Goal: Transaction & Acquisition: Purchase product/service

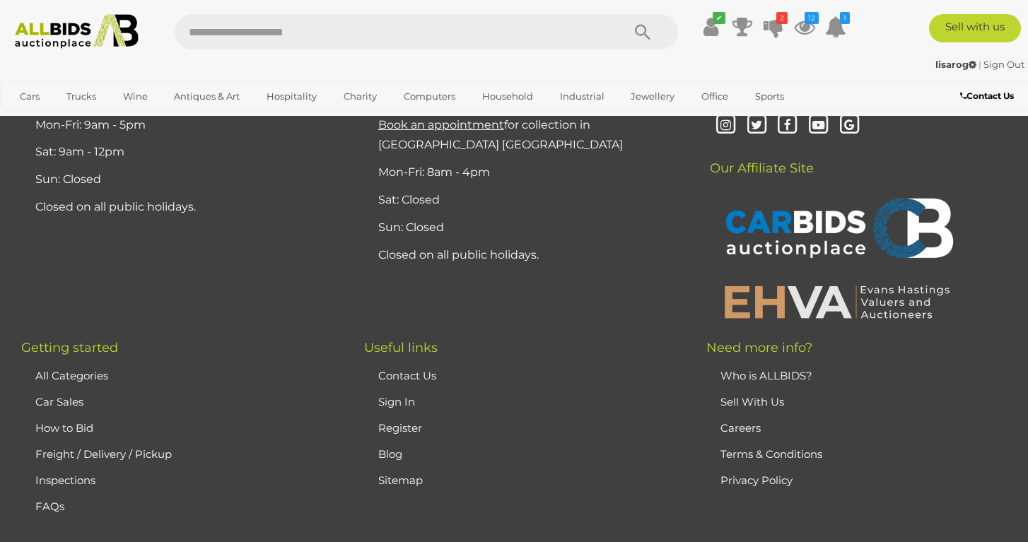
scroll to position [3297, 0]
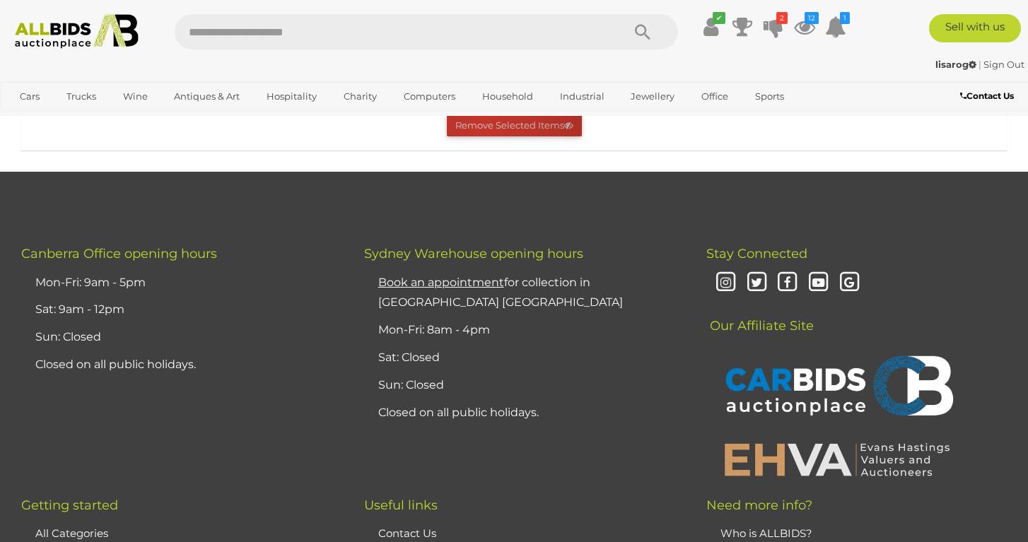
click at [483, 136] on button "Remove Selected Items" at bounding box center [514, 126] width 135 height 22
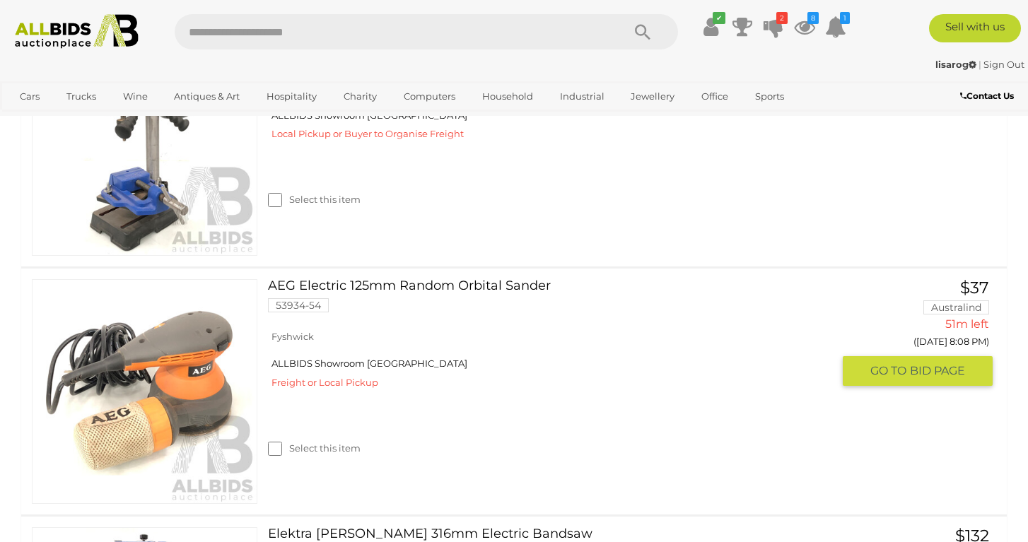
scroll to position [672, 0]
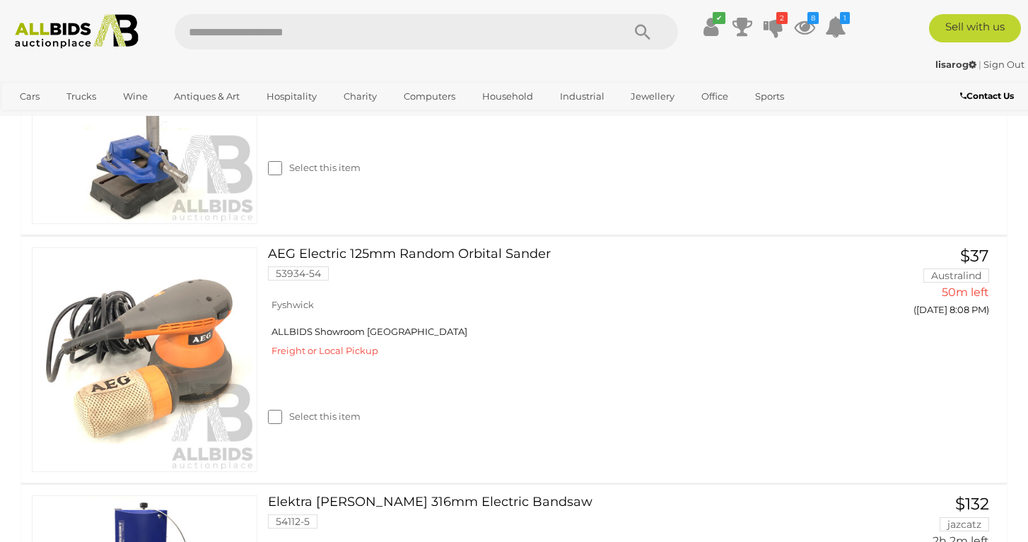
click at [328, 30] on input "text" at bounding box center [391, 31] width 433 height 35
type input "*******"
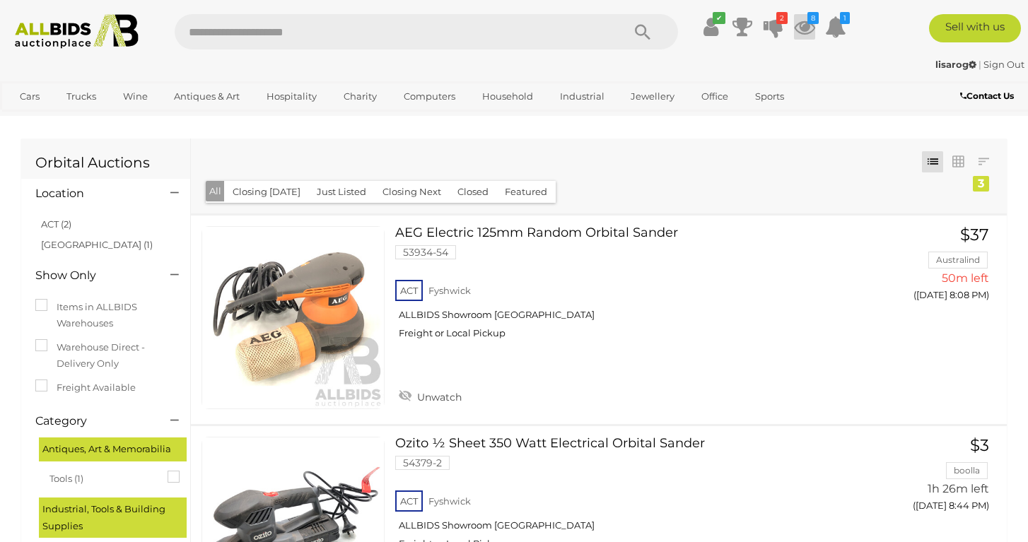
click at [803, 28] on icon at bounding box center [804, 26] width 21 height 25
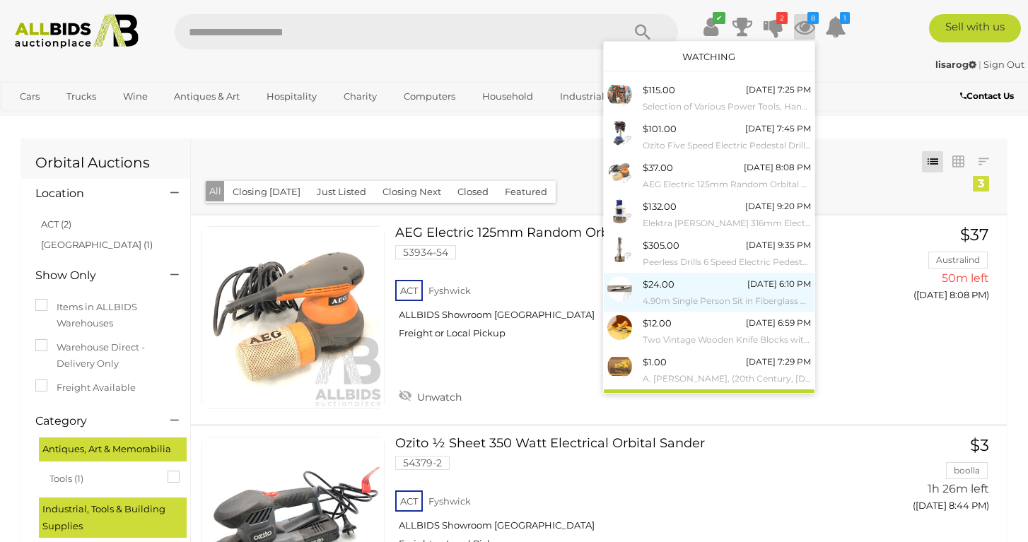
scroll to position [15, 0]
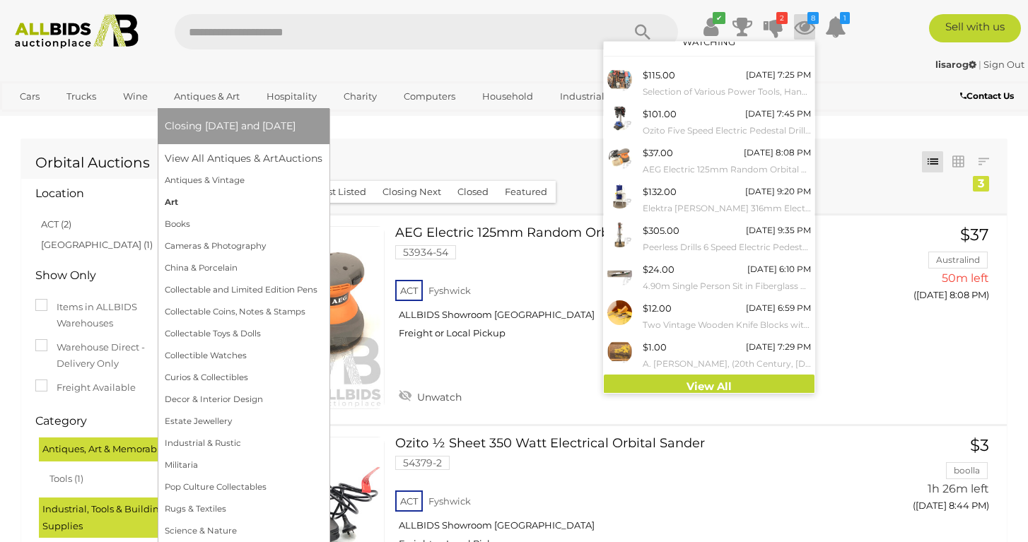
click at [213, 204] on link "Art" at bounding box center [244, 203] width 158 height 22
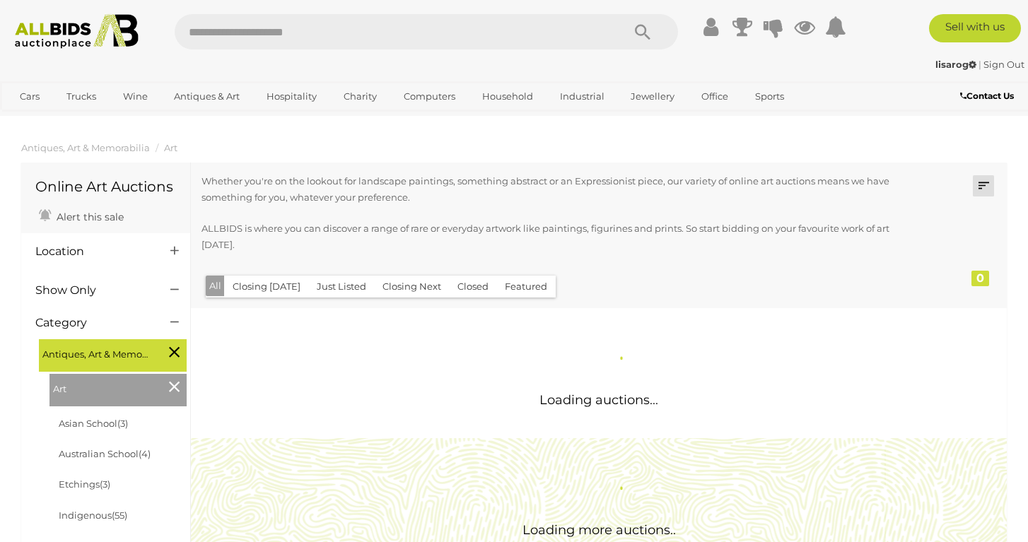
click at [982, 182] on link at bounding box center [983, 185] width 21 height 21
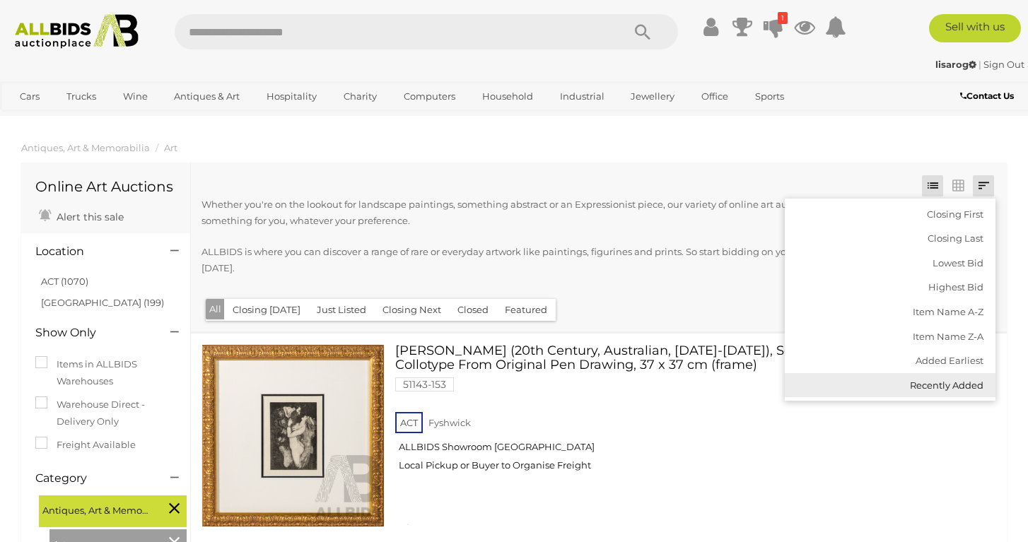
click at [914, 388] on link "Recently Added" at bounding box center [890, 385] width 211 height 25
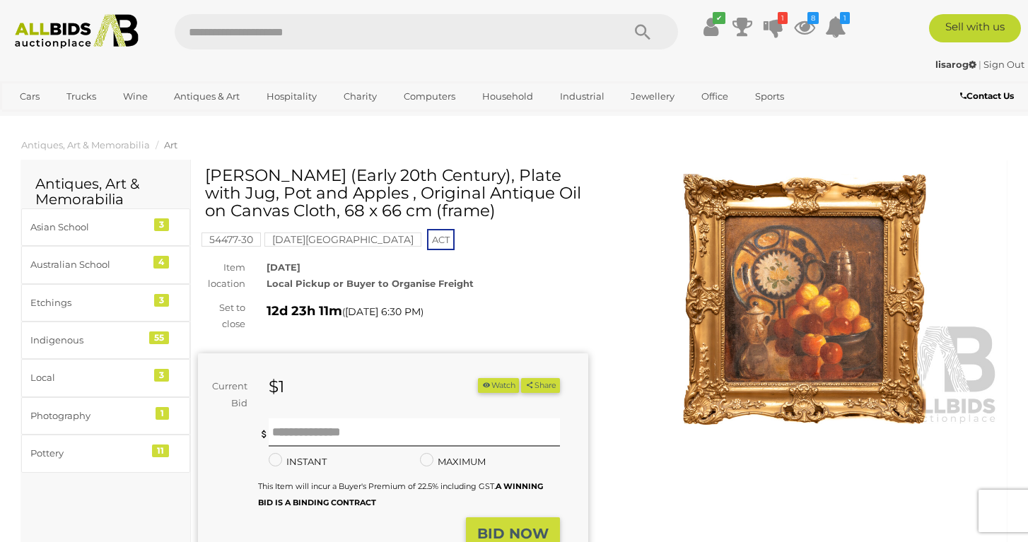
scroll to position [6, 0]
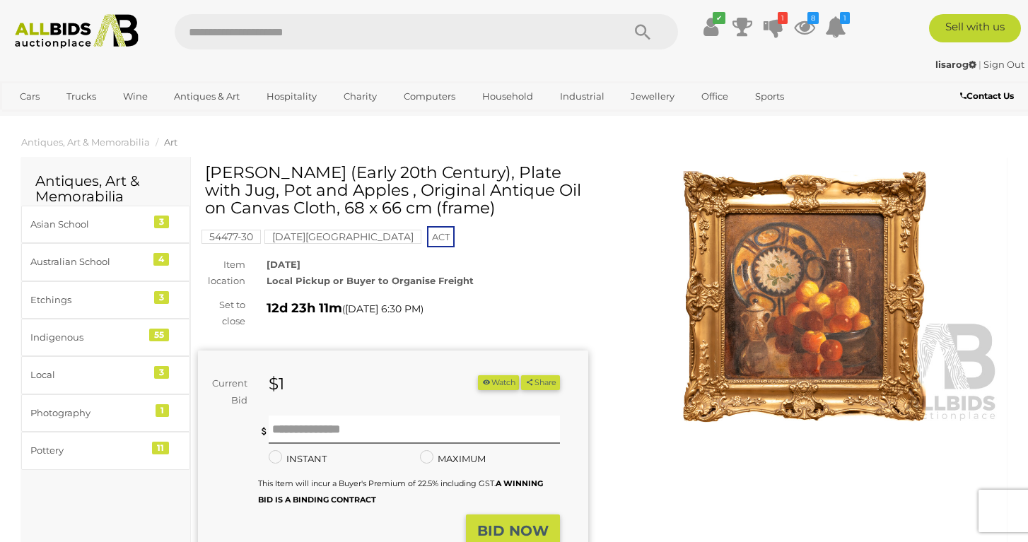
click at [305, 233] on mark "Red Hill Estate" at bounding box center [342, 237] width 157 height 14
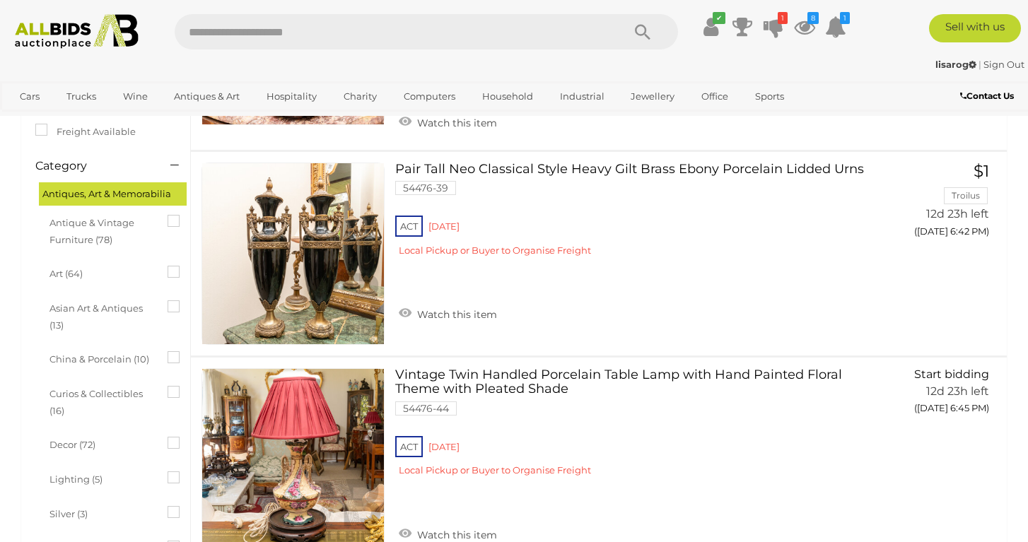
scroll to position [350, 0]
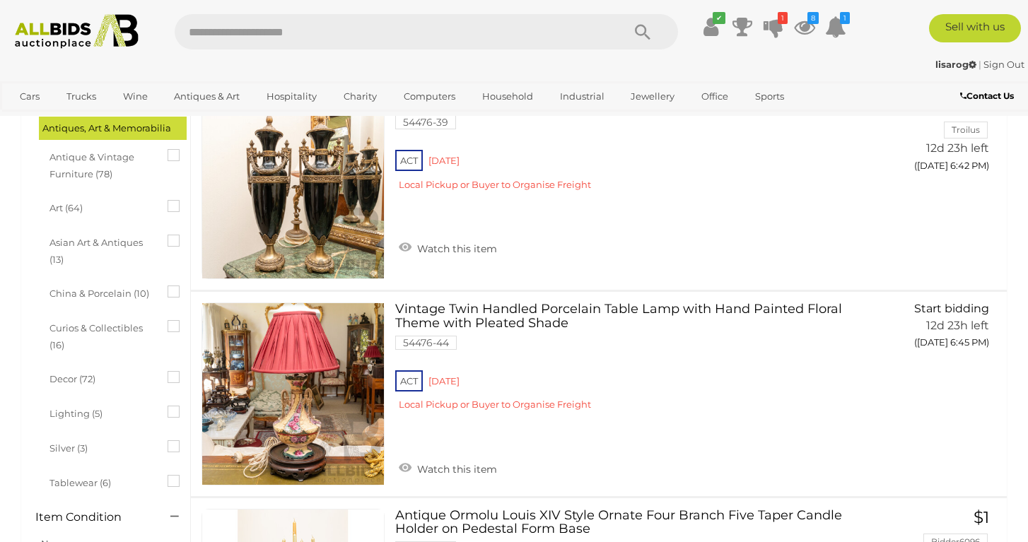
click at [94, 173] on span "Antique & Vintage Furniture (78)" at bounding box center [102, 164] width 106 height 37
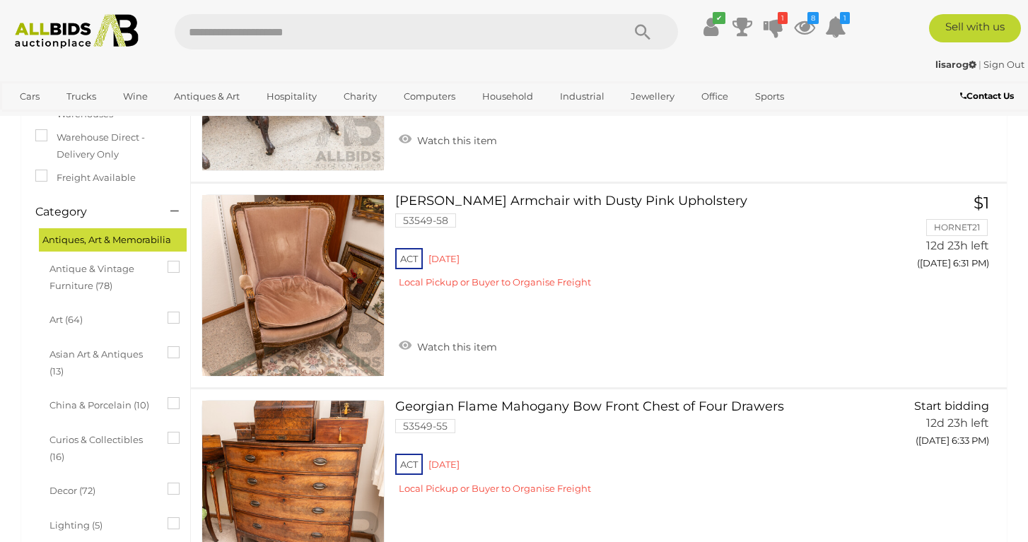
scroll to position [254, 0]
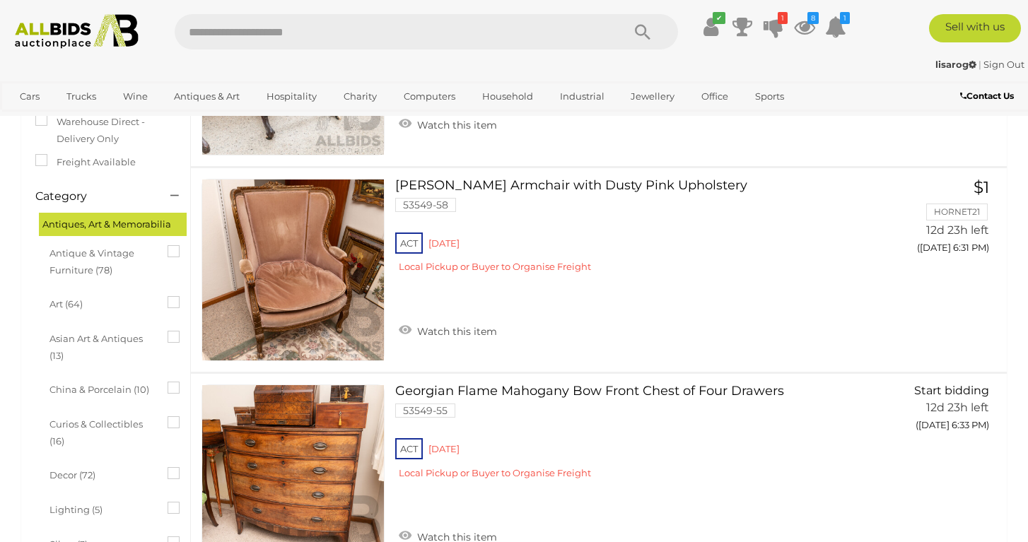
click at [168, 502] on icon at bounding box center [168, 502] width 0 height 0
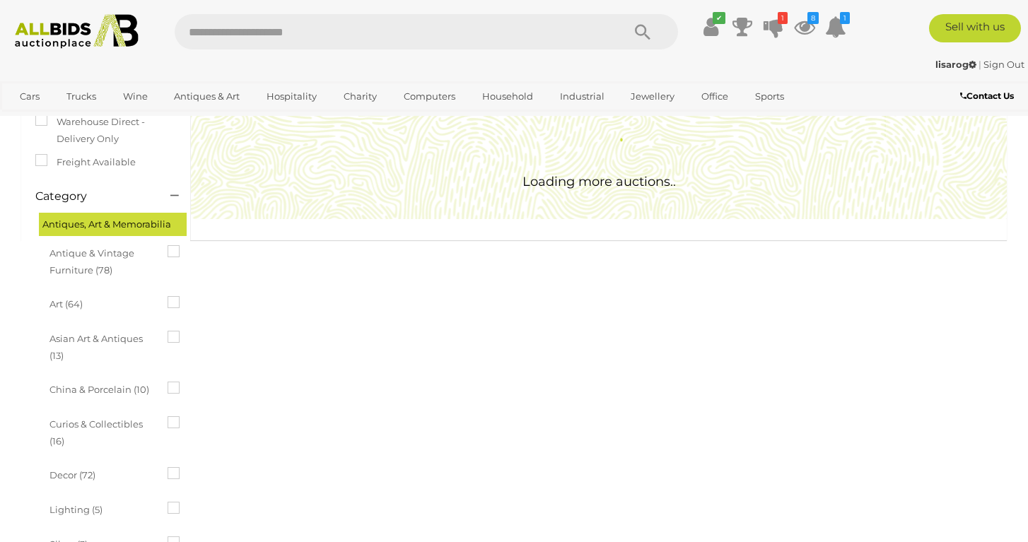
scroll to position [0, 0]
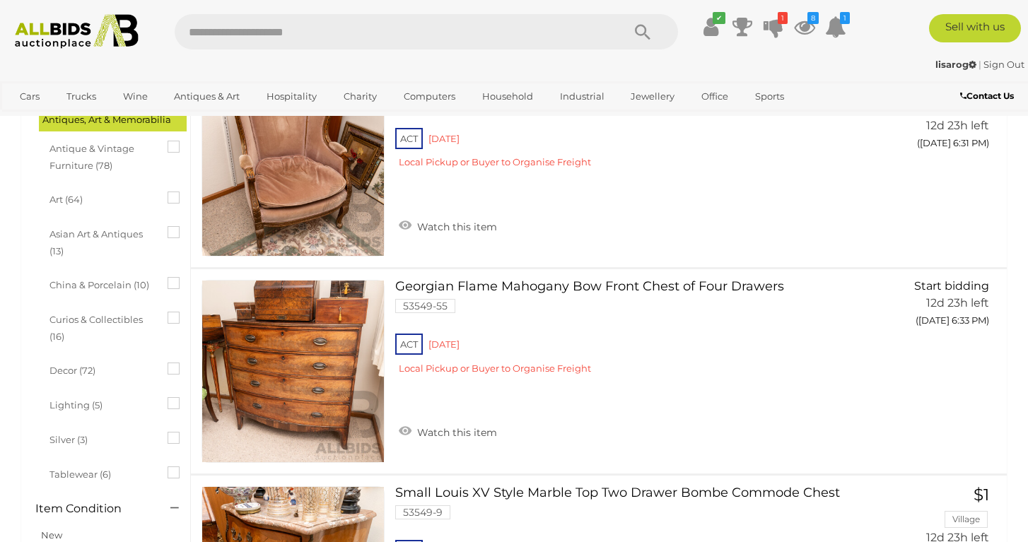
scroll to position [333, 0]
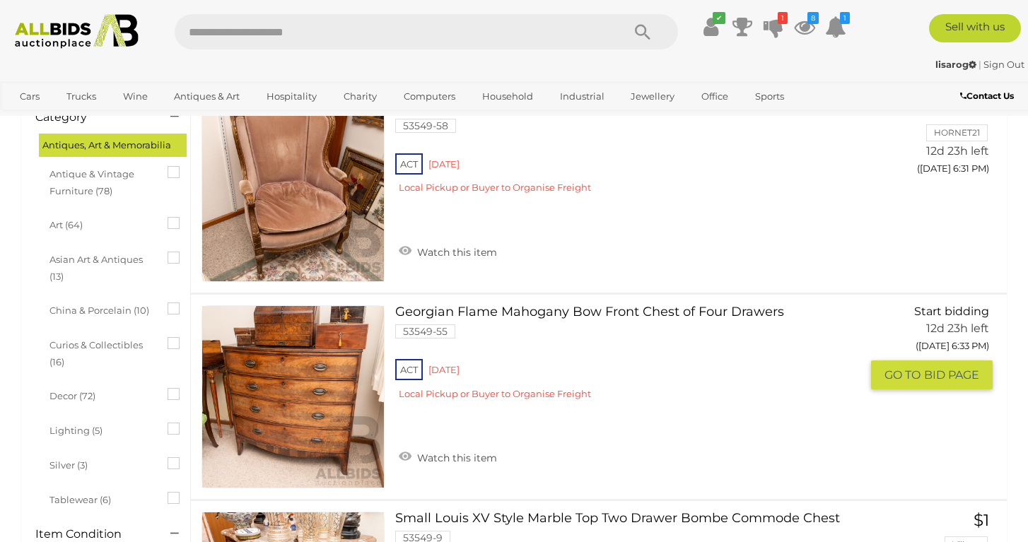
click at [182, 304] on div "Georgian Flame Mahogany Bow Front Chest of Four Drawers 53549-55 ACT Red Hill W…" at bounding box center [598, 397] width 837 height 204
click at [168, 303] on icon at bounding box center [168, 303] width 0 height 0
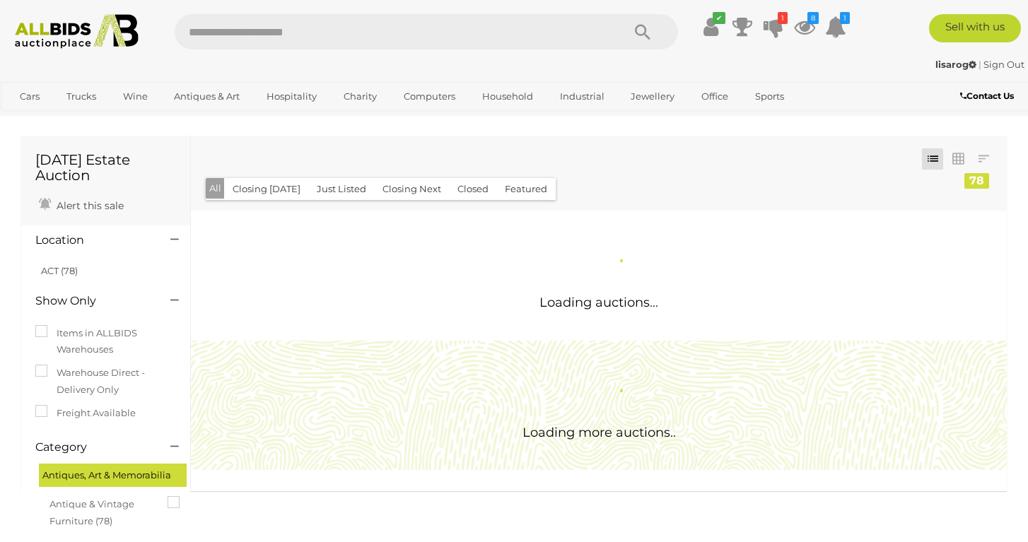
scroll to position [127, 0]
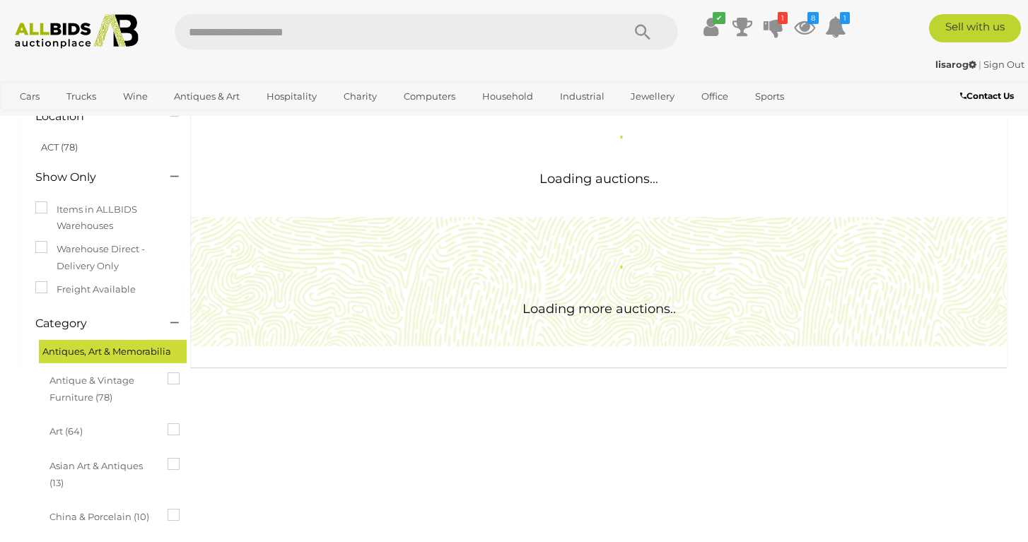
click at [168, 373] on icon at bounding box center [168, 373] width 0 height 0
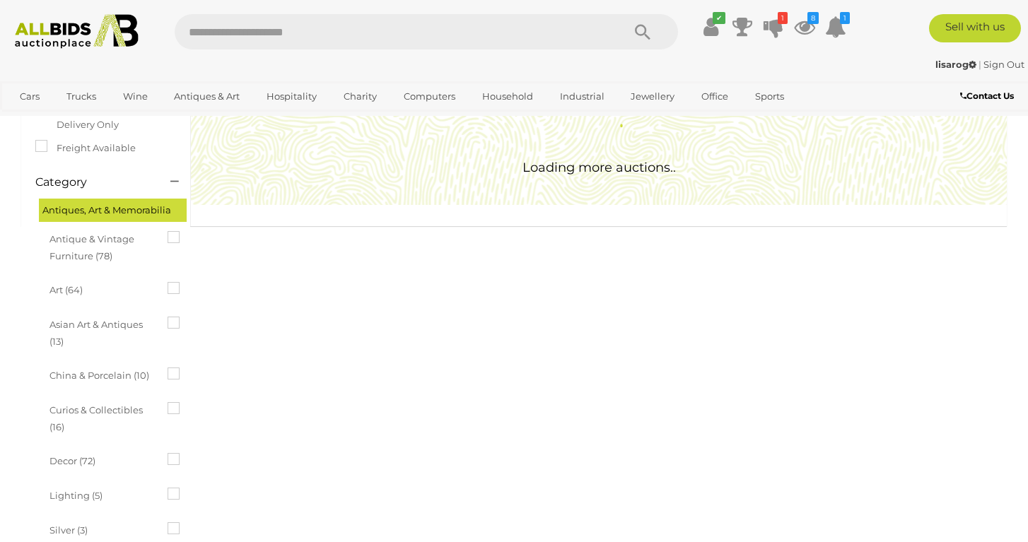
scroll to position [0, 0]
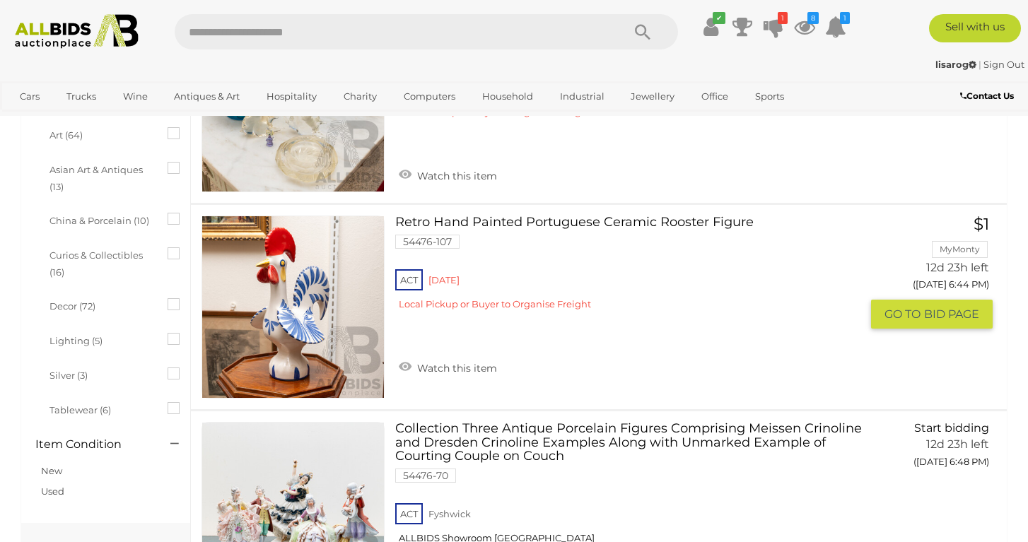
scroll to position [472, 0]
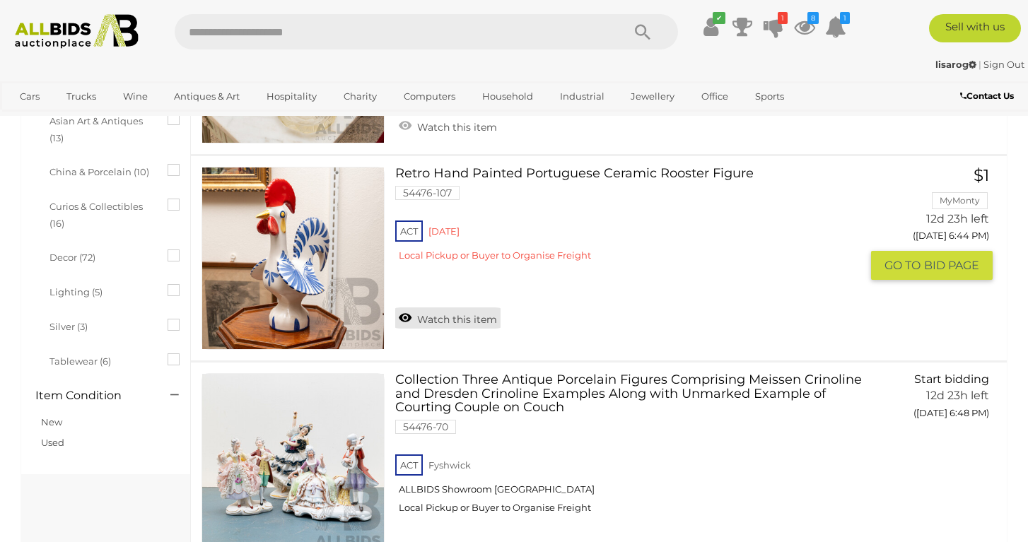
click at [436, 316] on link "Watch this item" at bounding box center [447, 318] width 105 height 21
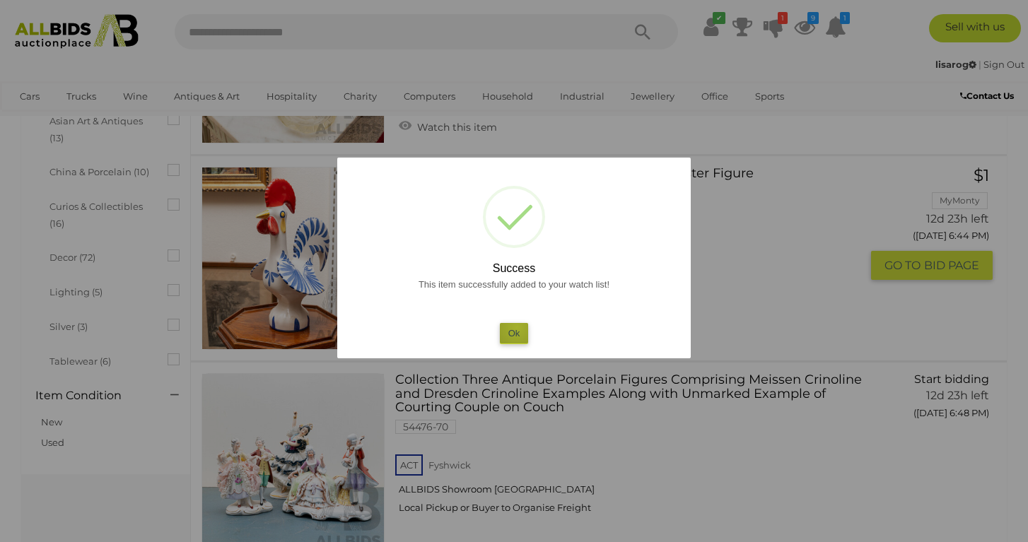
click at [516, 327] on button "Ok" at bounding box center [514, 333] width 29 height 21
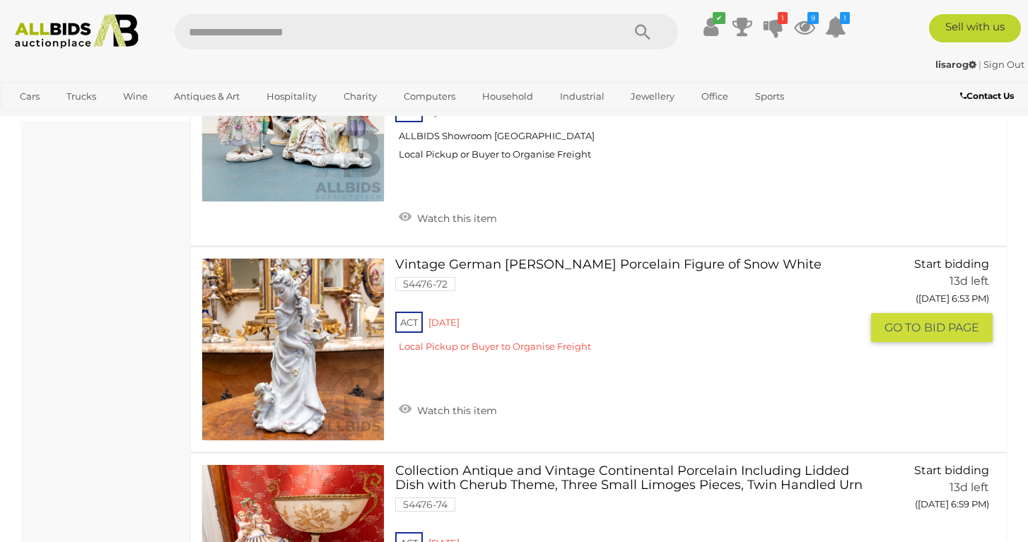
scroll to position [876, 0]
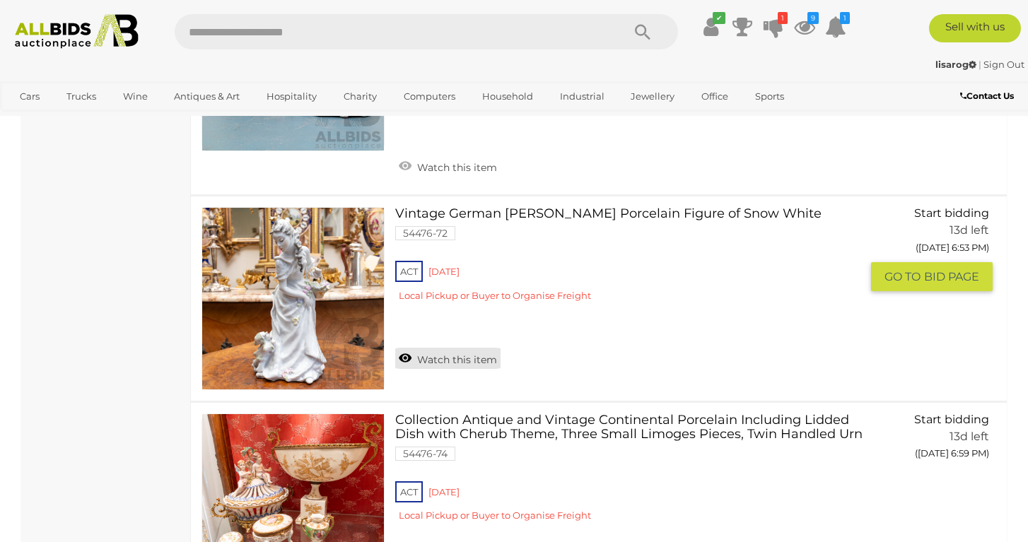
click at [414, 356] on link "Watch this item" at bounding box center [447, 358] width 105 height 21
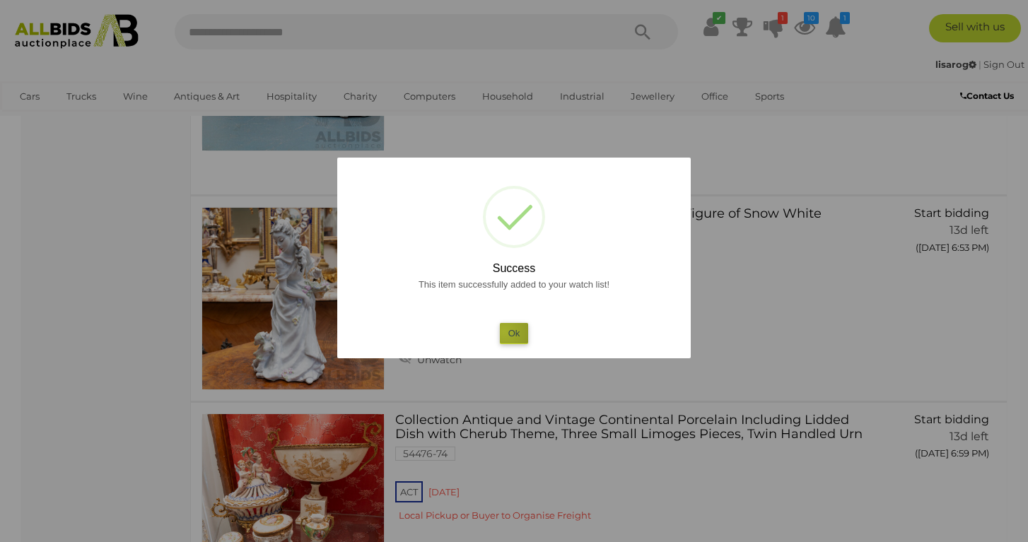
click at [504, 331] on button "Ok" at bounding box center [514, 333] width 29 height 21
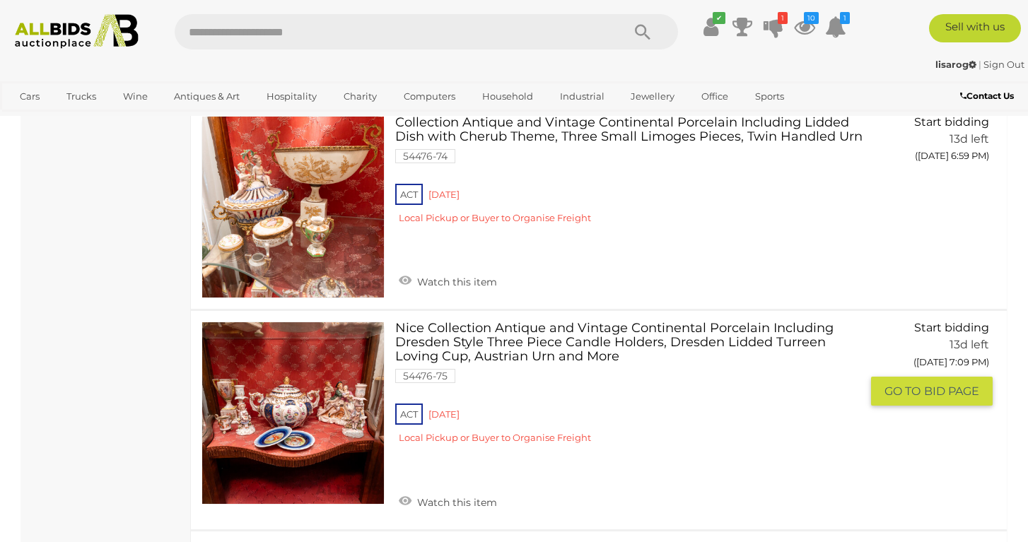
scroll to position [1249, 0]
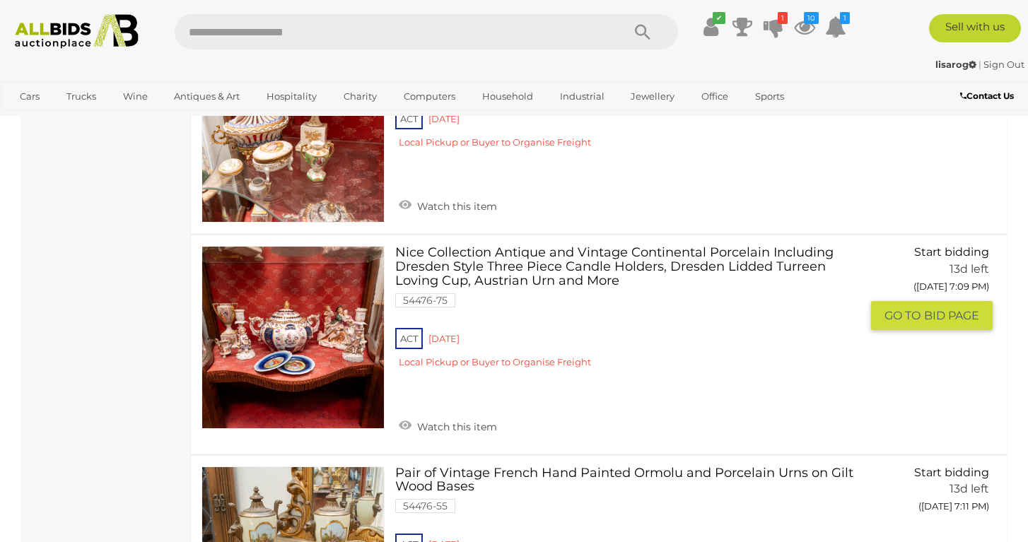
click at [282, 325] on link at bounding box center [292, 337] width 183 height 183
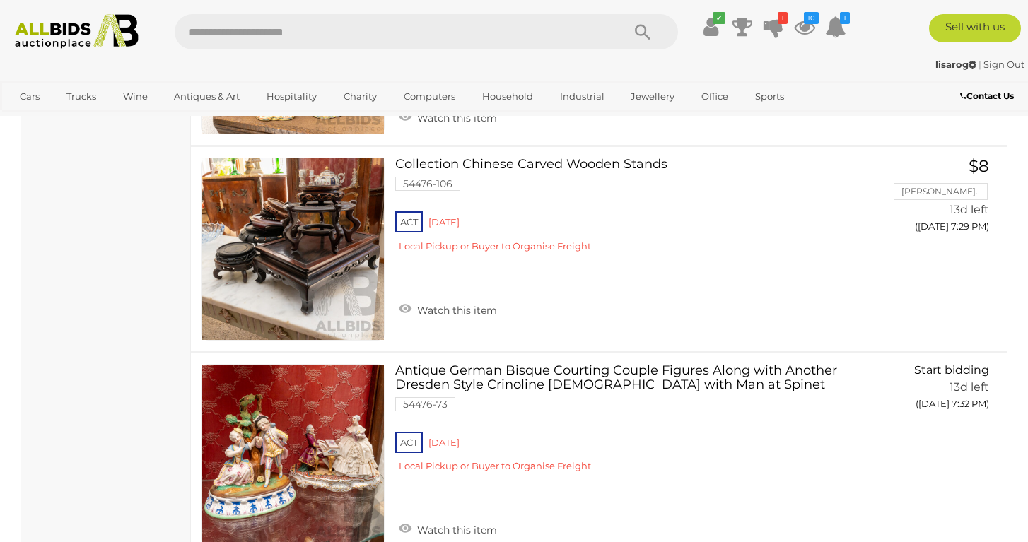
scroll to position [2478, 0]
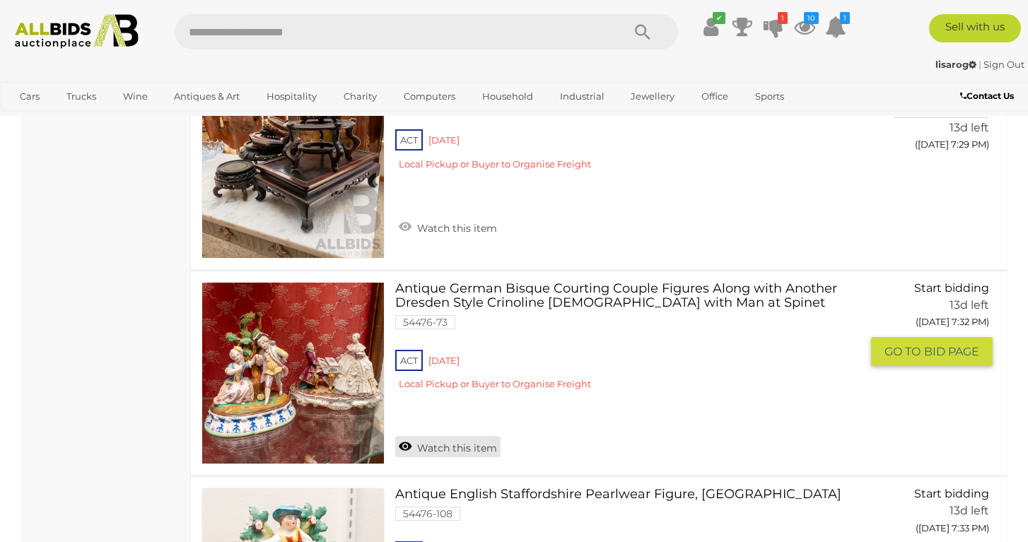
click at [445, 436] on link "Watch this item" at bounding box center [447, 446] width 105 height 21
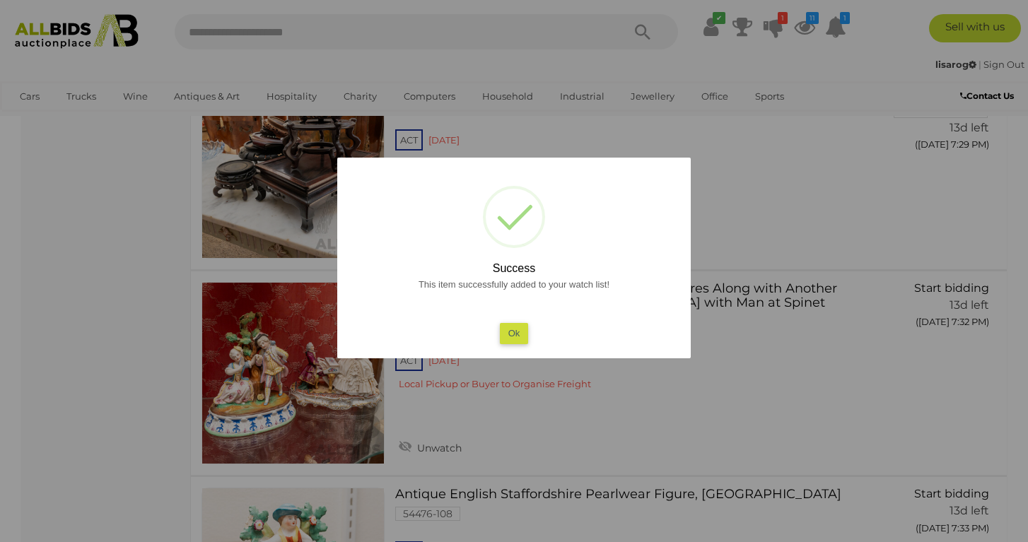
click at [510, 333] on button "Ok" at bounding box center [514, 333] width 29 height 21
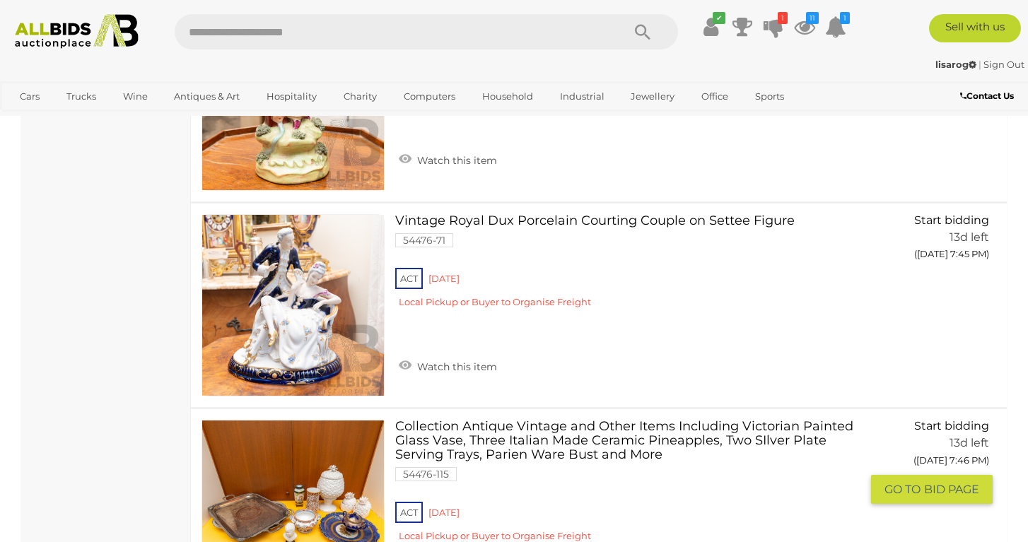
scroll to position [2701, 0]
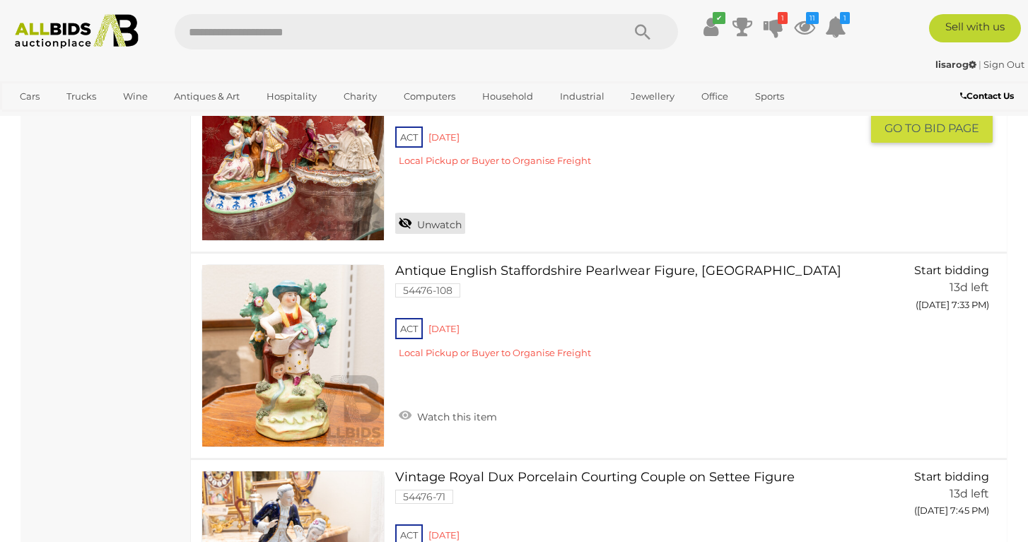
click at [428, 213] on link "Unwatch" at bounding box center [430, 223] width 70 height 21
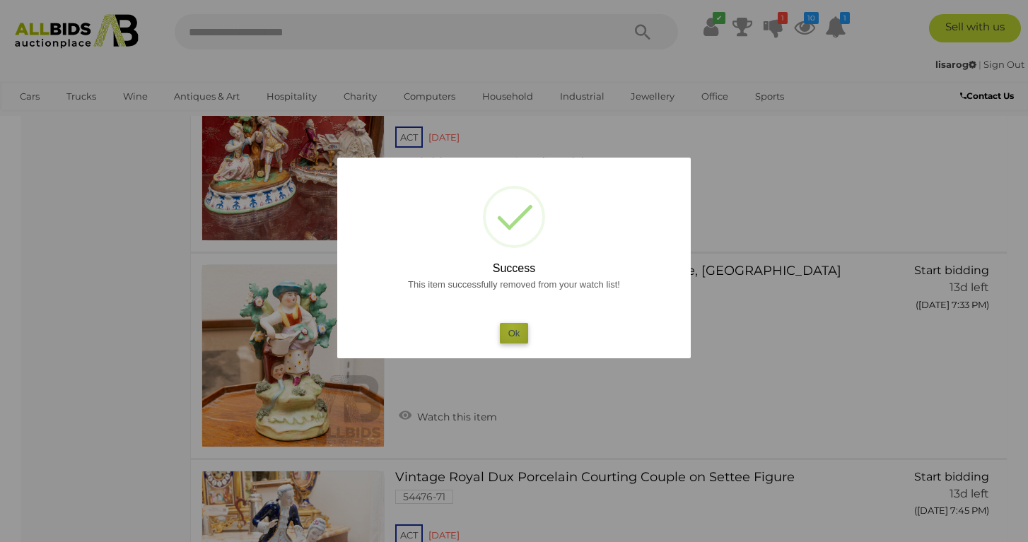
click at [513, 327] on button "Ok" at bounding box center [514, 333] width 29 height 21
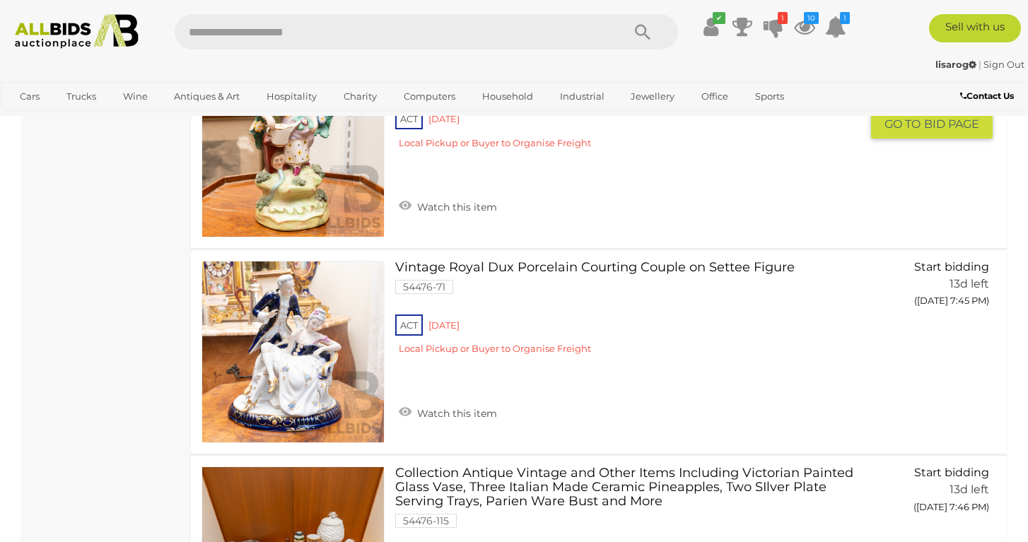
scroll to position [3061, 0]
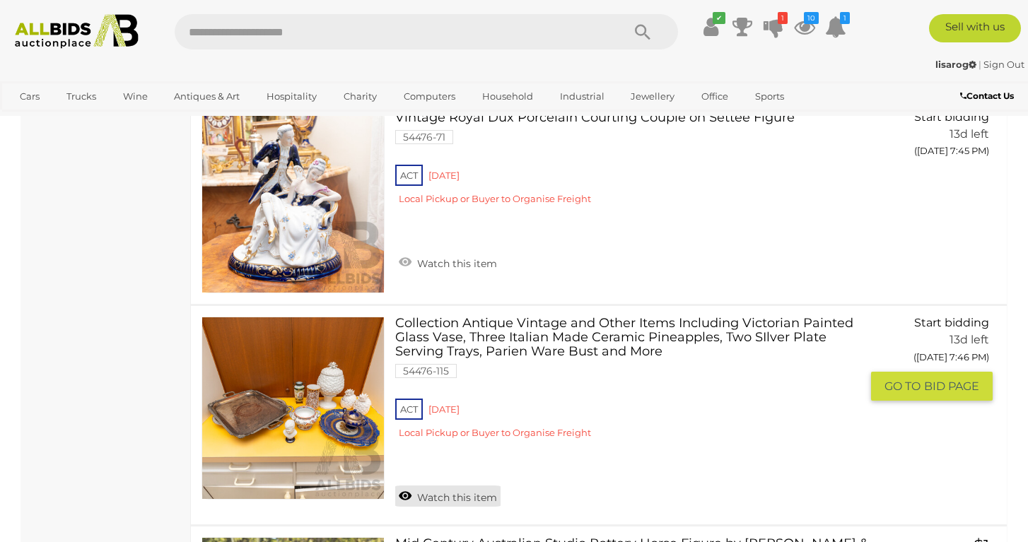
click at [422, 486] on link "Watch this item" at bounding box center [447, 496] width 105 height 21
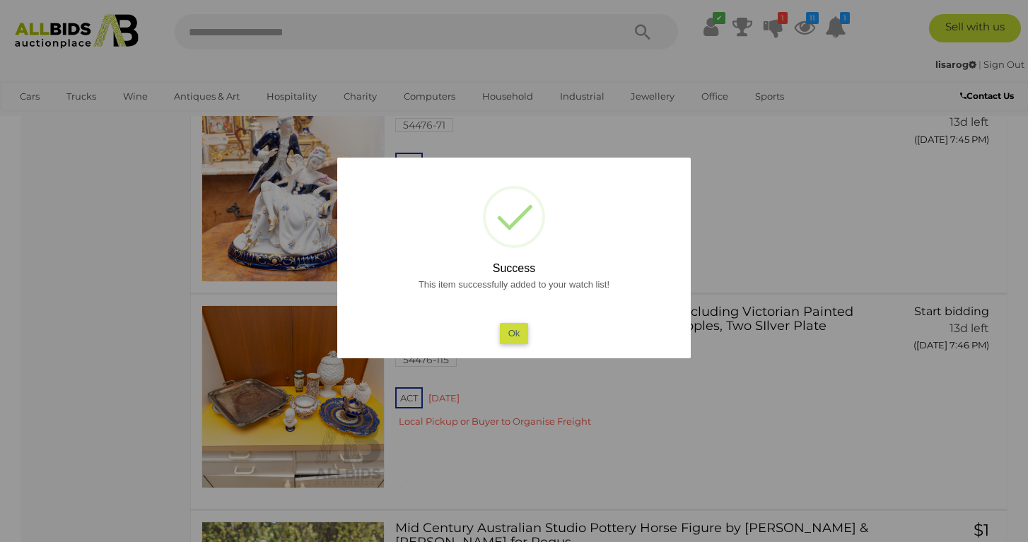
click at [544, 344] on div "? ! i Success This item successfully added to your watch list! Ok OK Cancel ×" at bounding box center [513, 258] width 353 height 201
click at [515, 338] on button "Ok" at bounding box center [514, 333] width 29 height 21
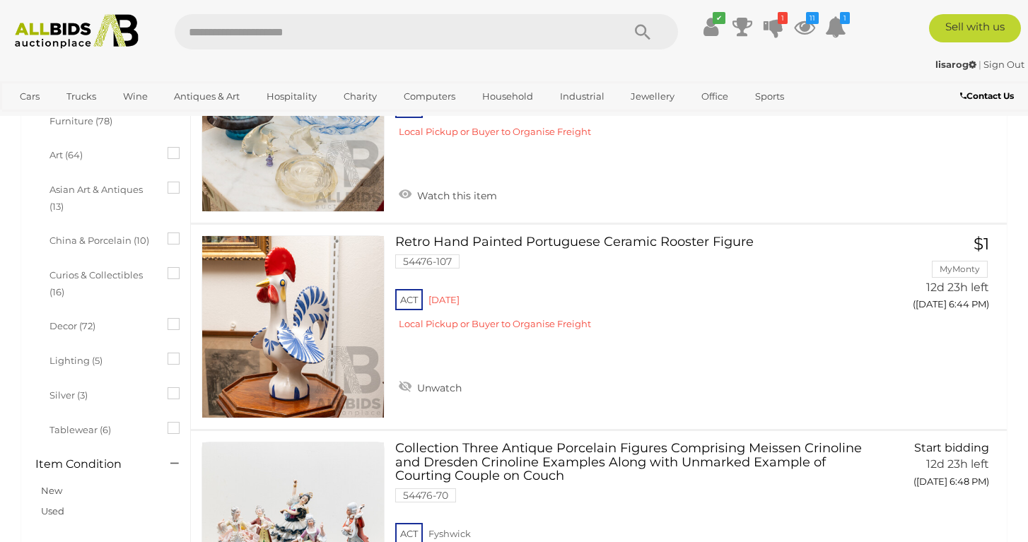
scroll to position [371, 0]
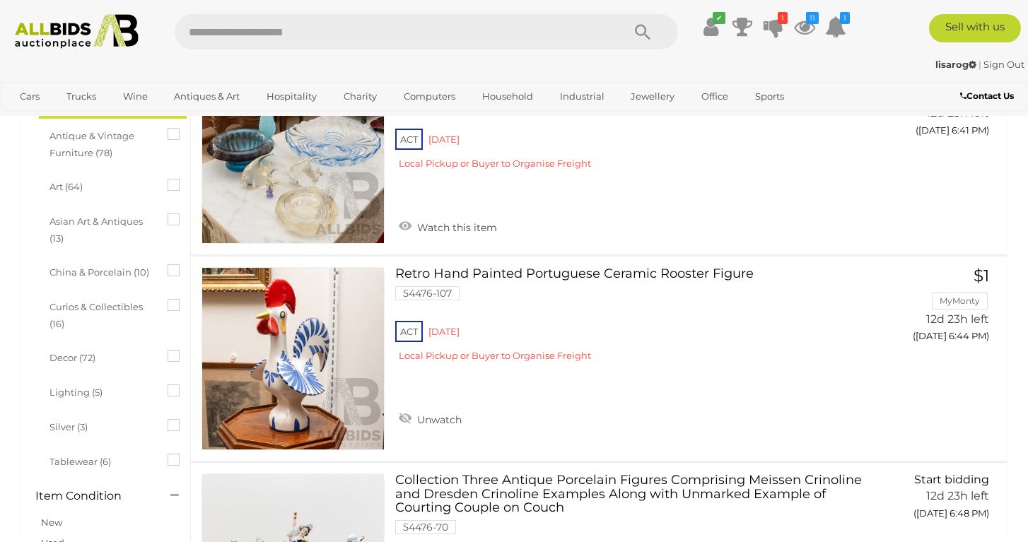
click at [168, 264] on icon at bounding box center [168, 264] width 0 height 0
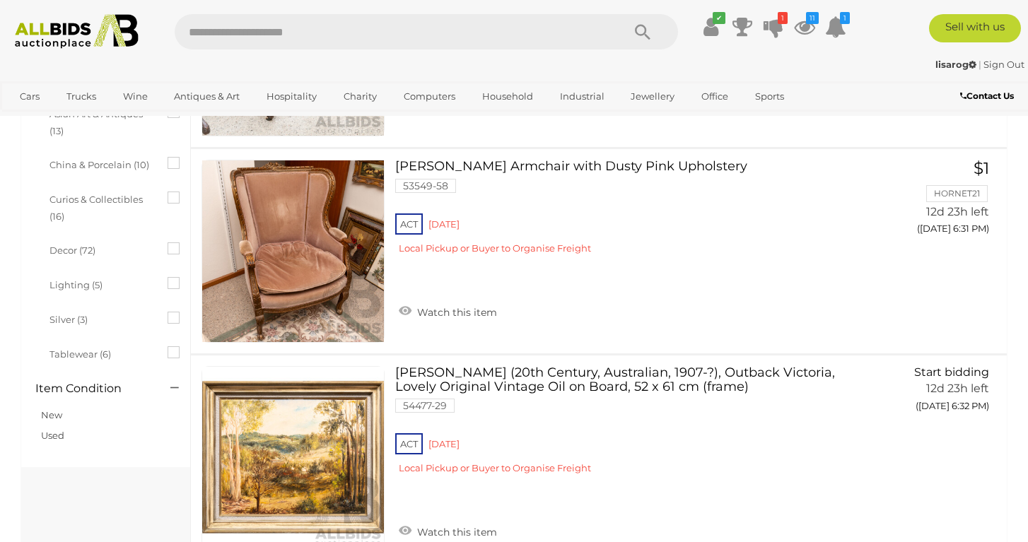
scroll to position [378, 0]
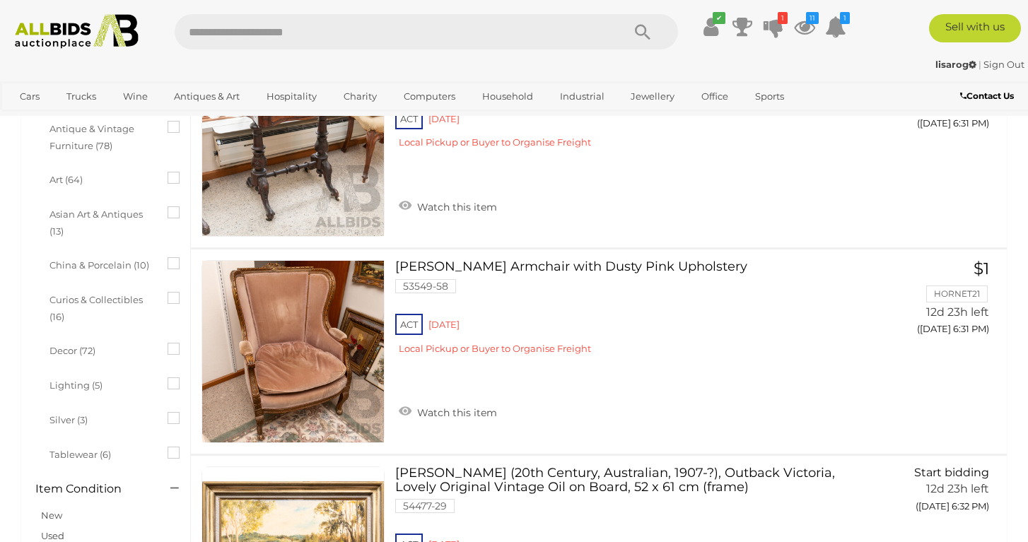
click at [67, 165] on div "Art (64)" at bounding box center [116, 181] width 141 height 33
click at [65, 175] on span "Art (64)" at bounding box center [102, 178] width 106 height 20
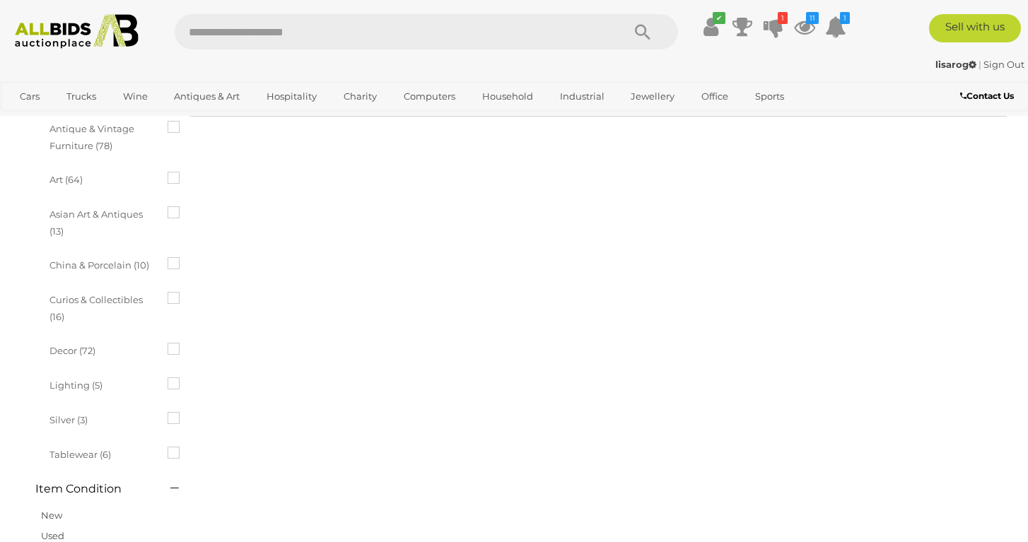
scroll to position [0, 0]
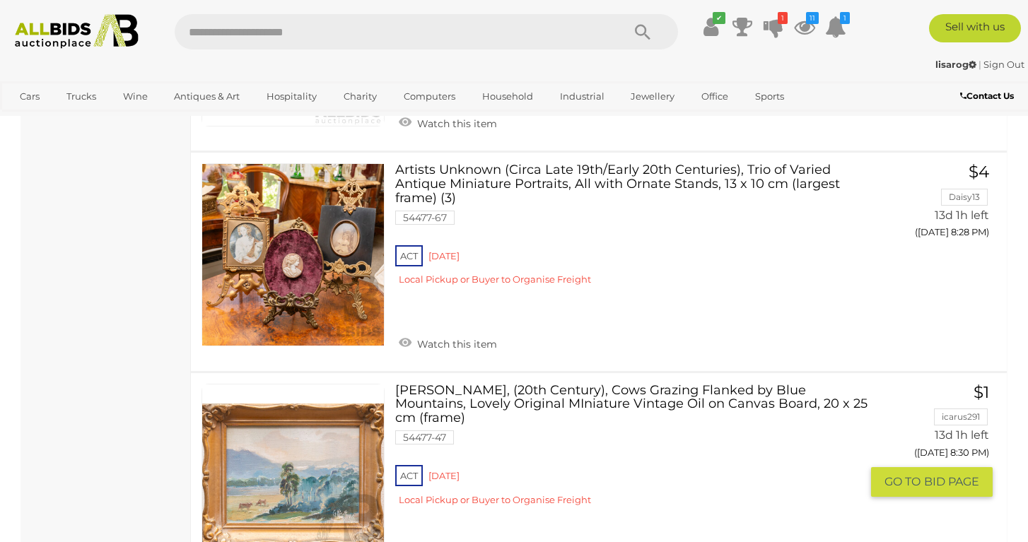
scroll to position [11262, 0]
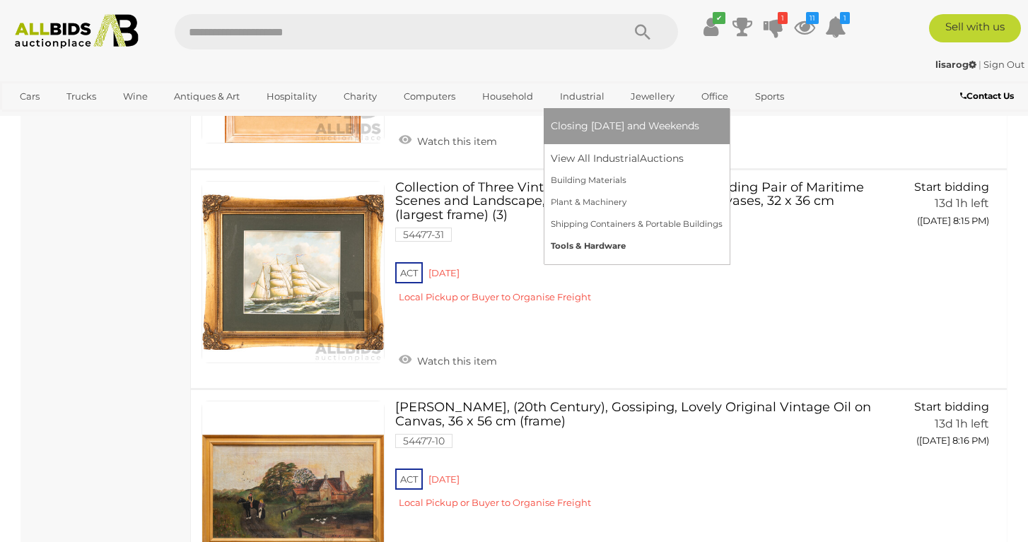
click at [585, 242] on link "Tools & Hardware" at bounding box center [637, 246] width 172 height 22
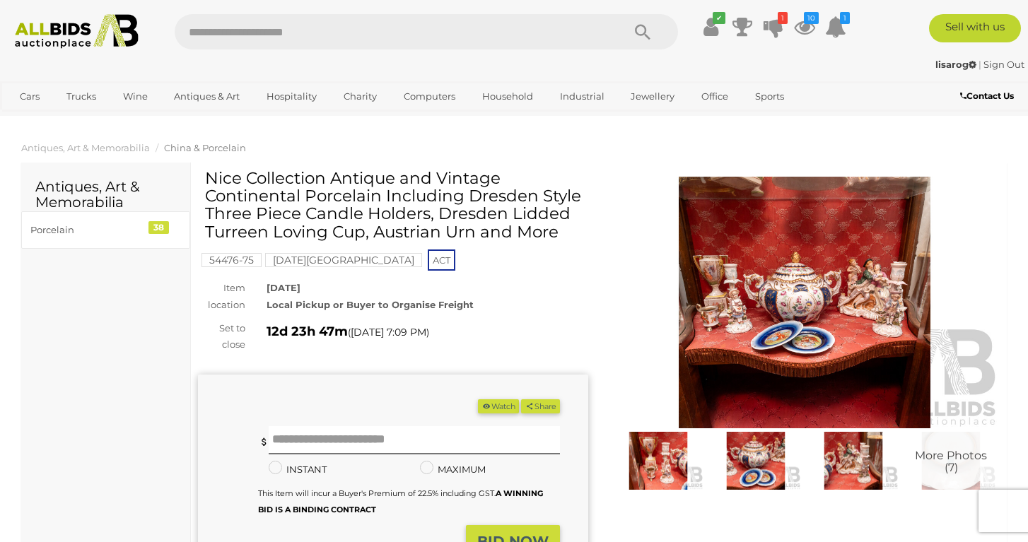
click at [842, 446] on img at bounding box center [853, 461] width 90 height 59
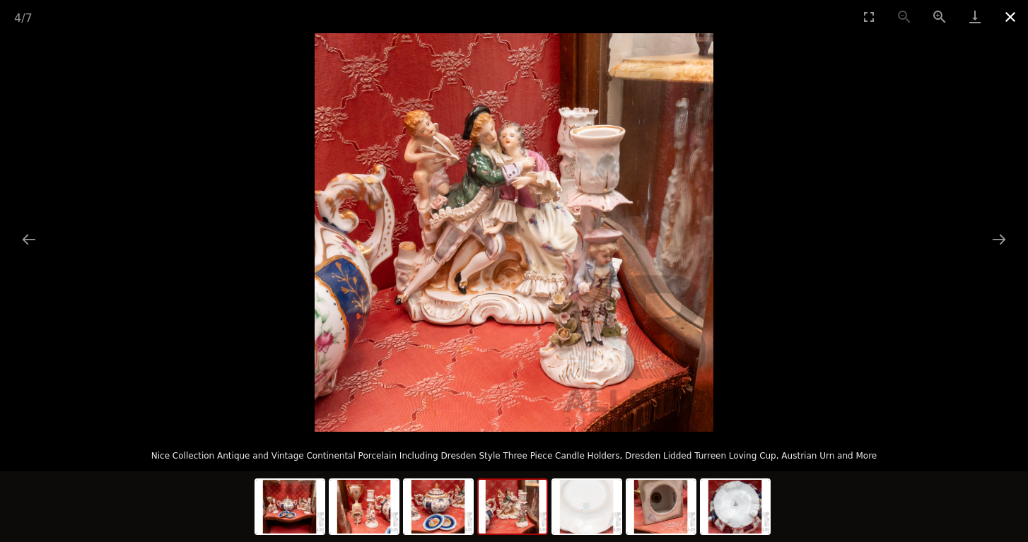
click at [1008, 18] on button "Close gallery" at bounding box center [1010, 16] width 35 height 33
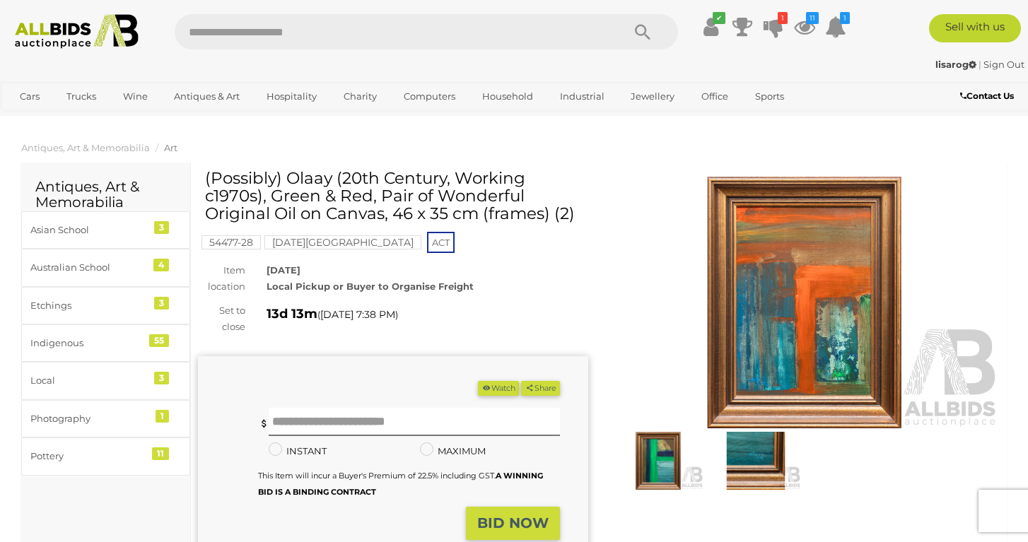
click at [766, 249] on img at bounding box center [804, 303] width 390 height 252
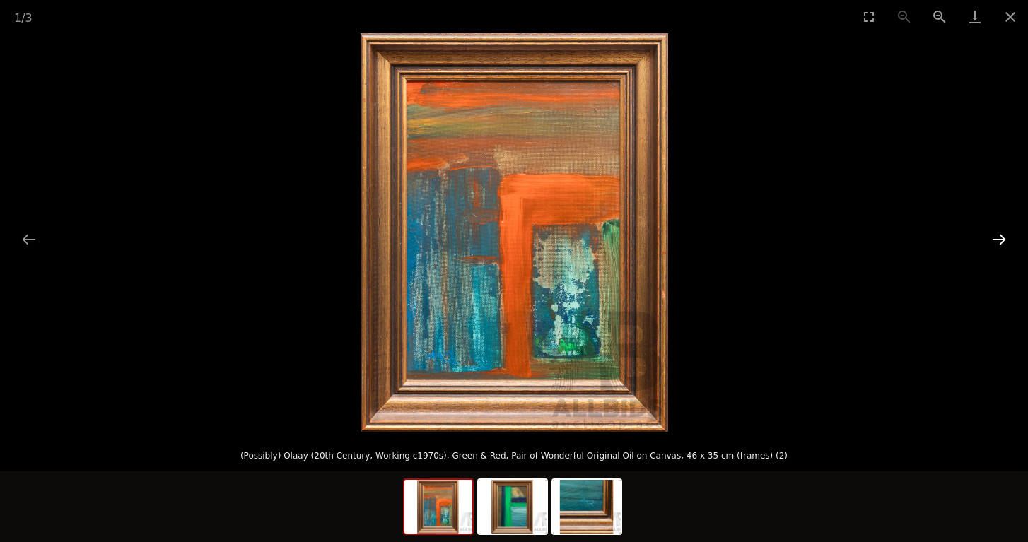
click at [1003, 242] on button "Next slide" at bounding box center [999, 240] width 30 height 28
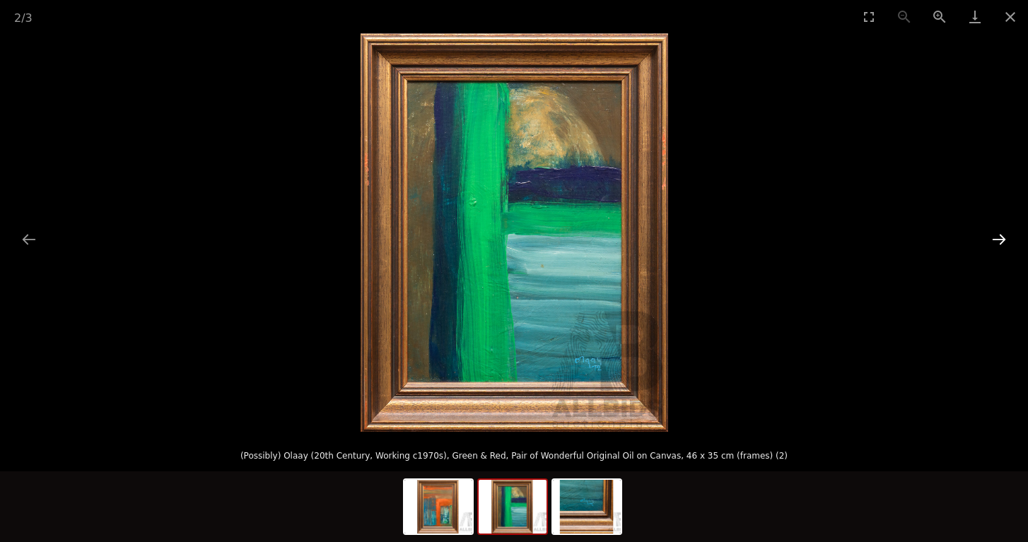
click at [1003, 242] on button "Next slide" at bounding box center [999, 240] width 30 height 28
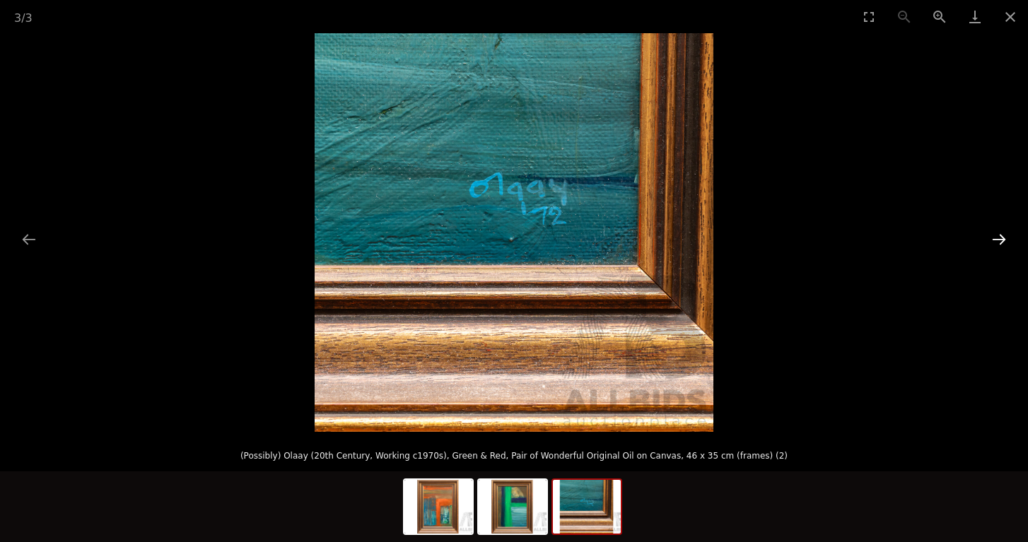
click at [1002, 242] on button "Next slide" at bounding box center [999, 240] width 30 height 28
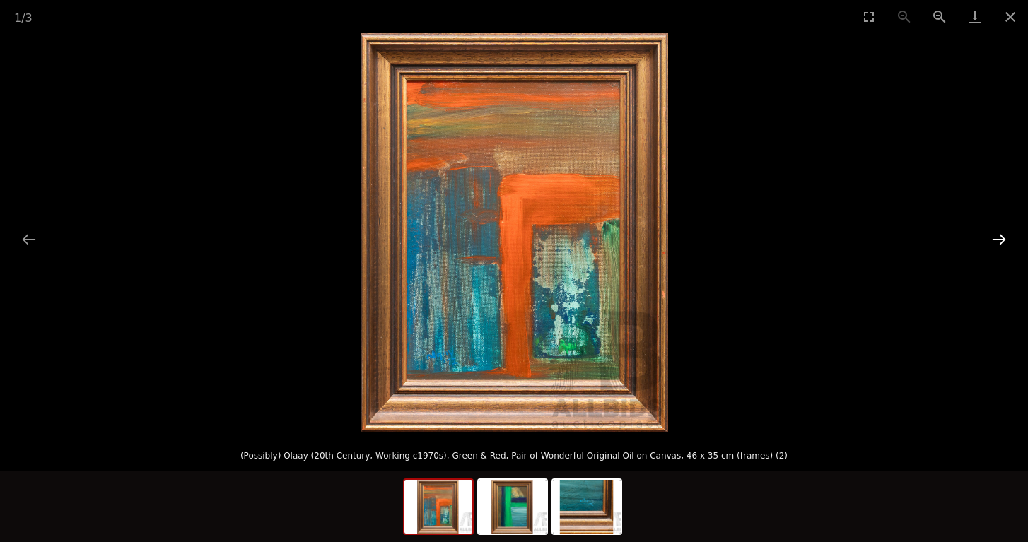
click at [1001, 242] on button "Next slide" at bounding box center [999, 240] width 30 height 28
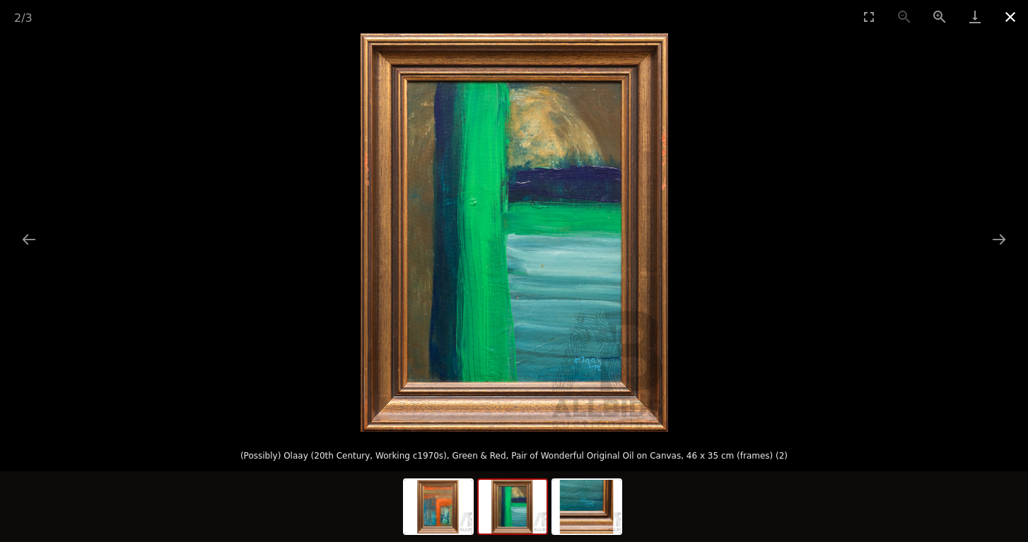
click at [1013, 6] on button "Close gallery" at bounding box center [1010, 16] width 35 height 33
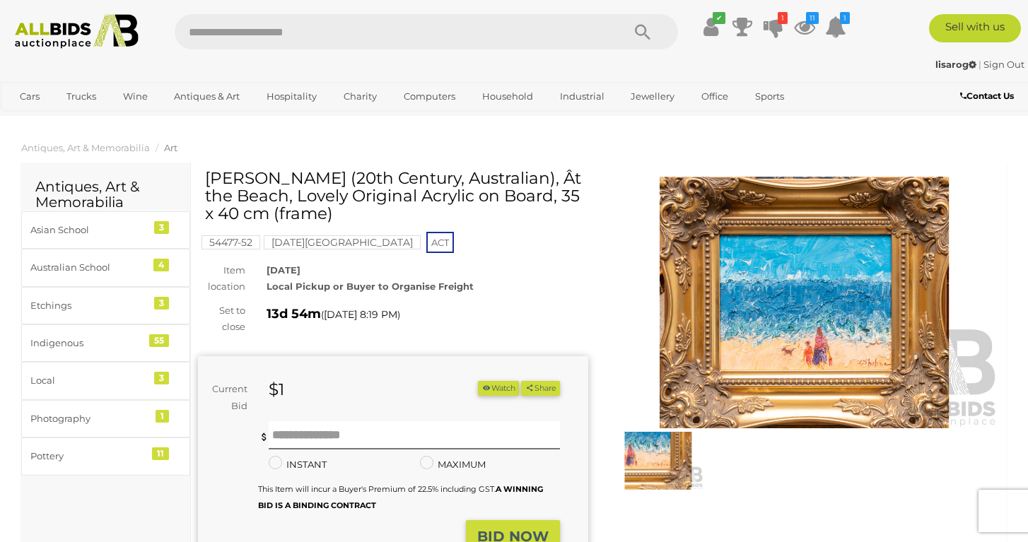
click at [841, 301] on img at bounding box center [804, 303] width 390 height 252
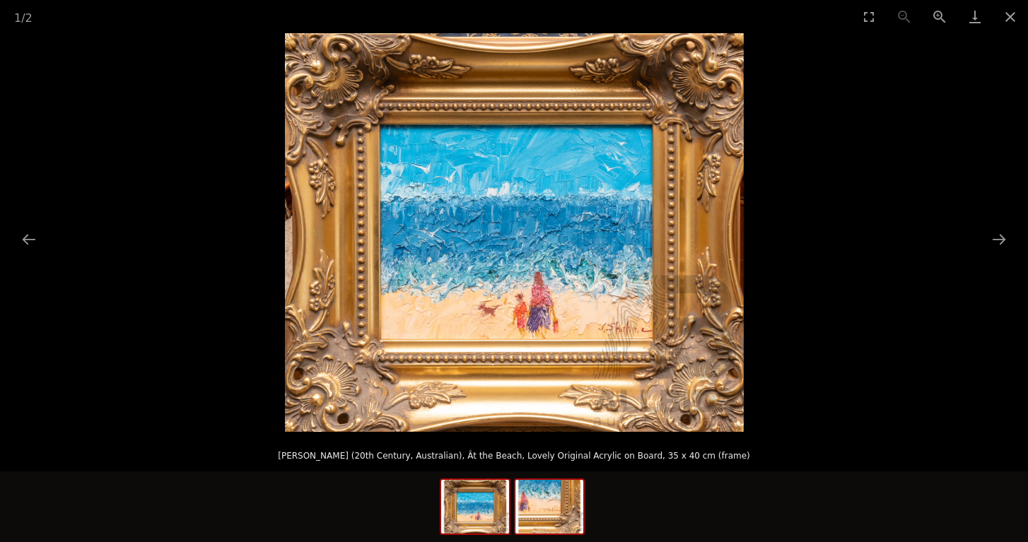
click at [542, 505] on img at bounding box center [549, 507] width 68 height 54
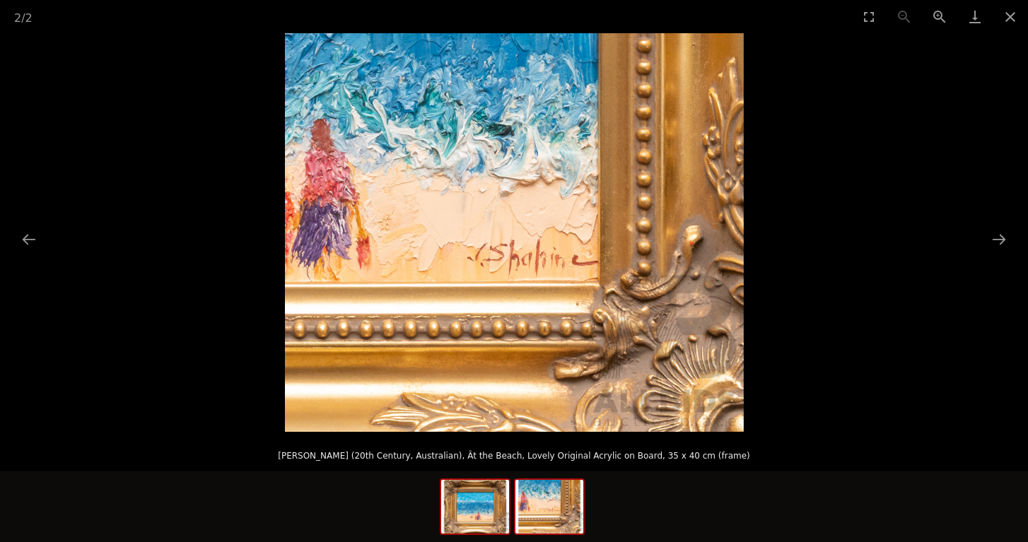
click at [476, 508] on img at bounding box center [475, 507] width 68 height 54
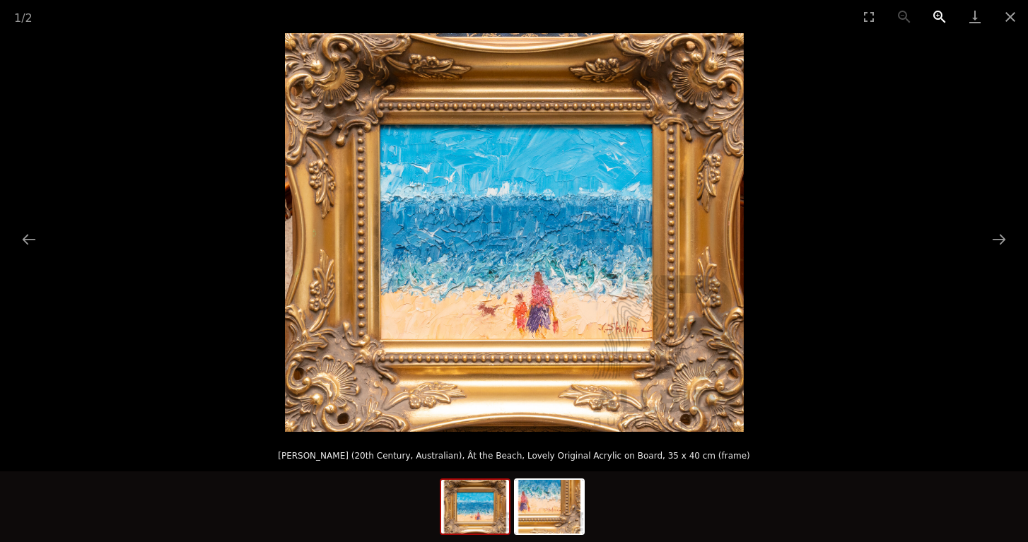
click at [935, 8] on button "Zoom in" at bounding box center [939, 16] width 35 height 33
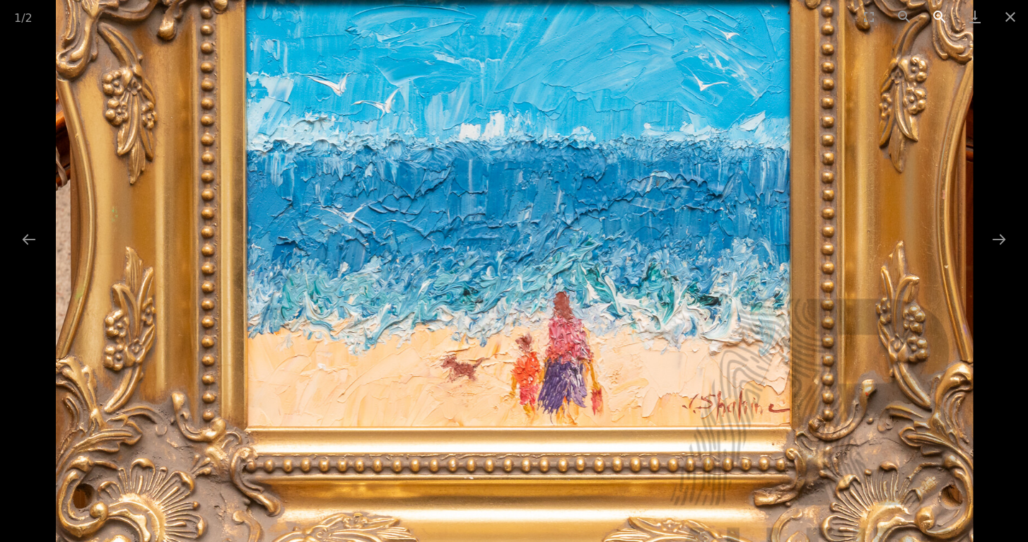
click at [935, 8] on button "Zoom in" at bounding box center [939, 16] width 35 height 33
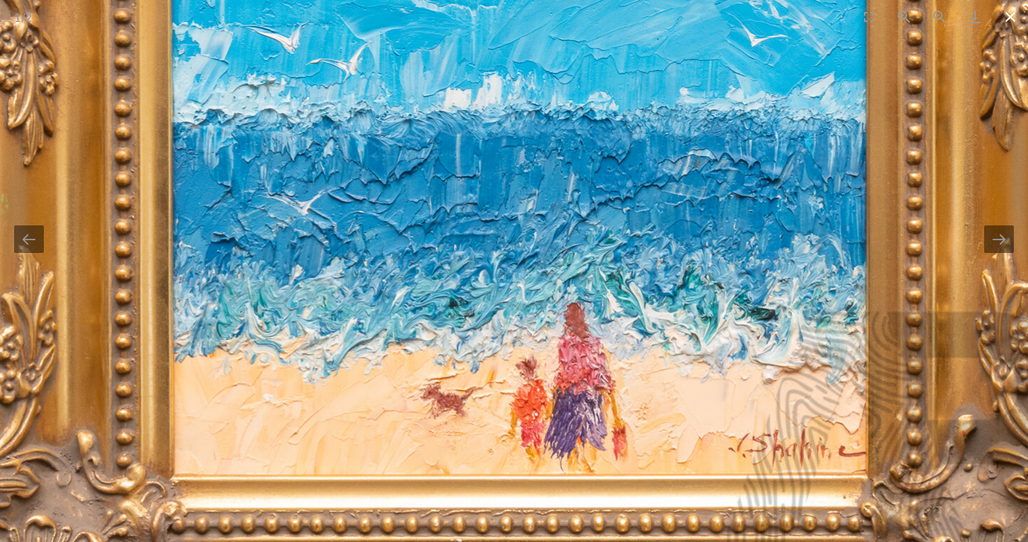
click at [1008, 21] on button "Close gallery" at bounding box center [1010, 16] width 35 height 33
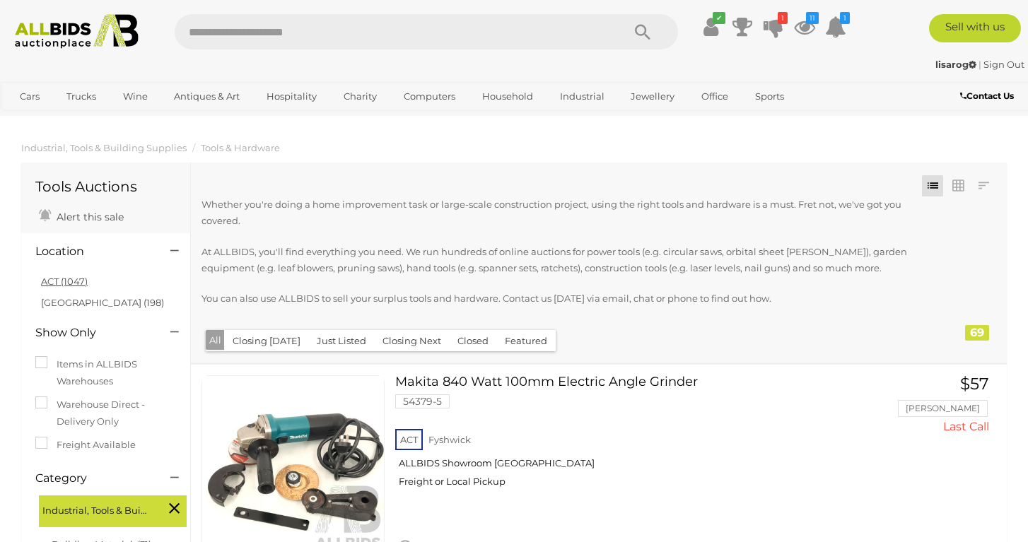
click at [74, 279] on link "ACT (1047)" at bounding box center [64, 281] width 47 height 11
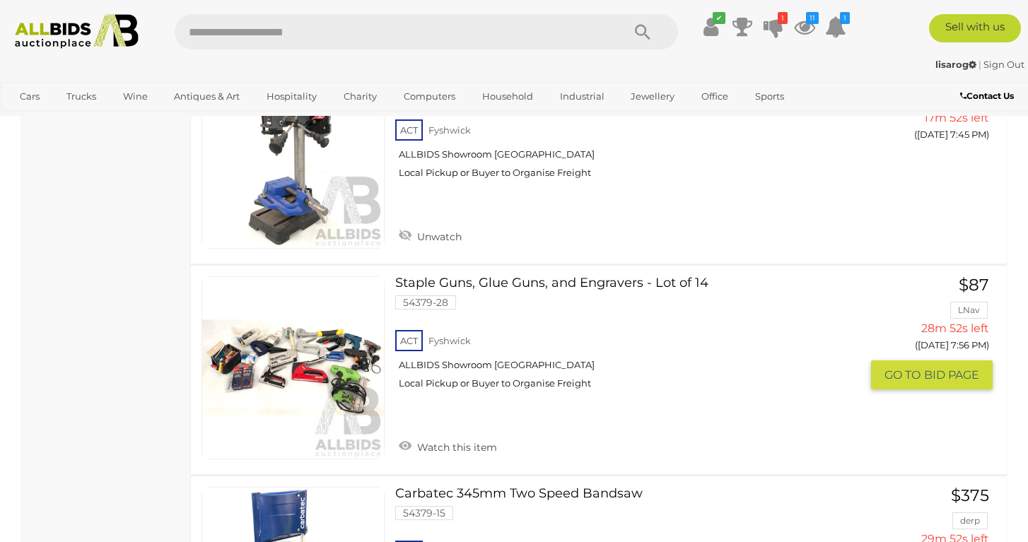
scroll to position [1457, 0]
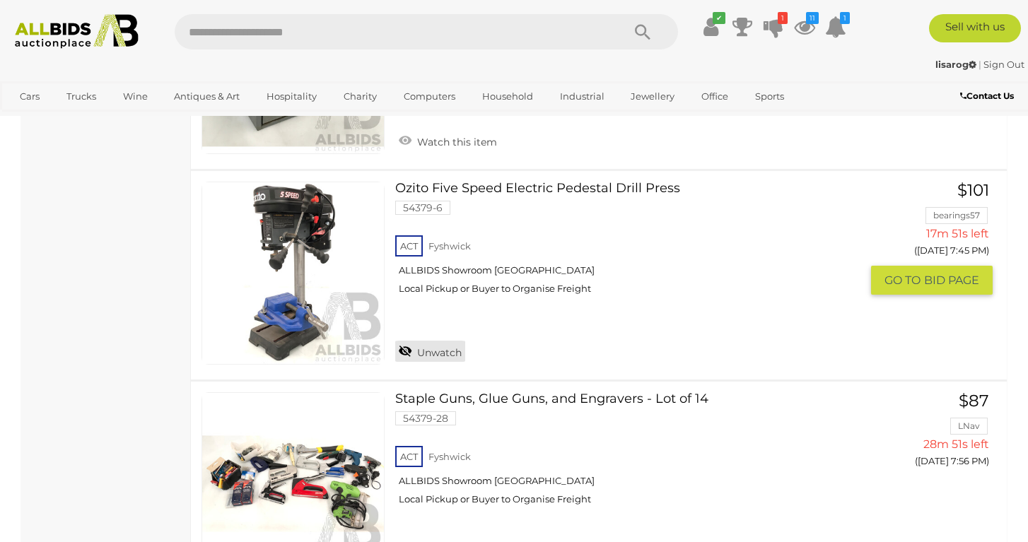
click at [450, 341] on link "Unwatch" at bounding box center [430, 351] width 70 height 21
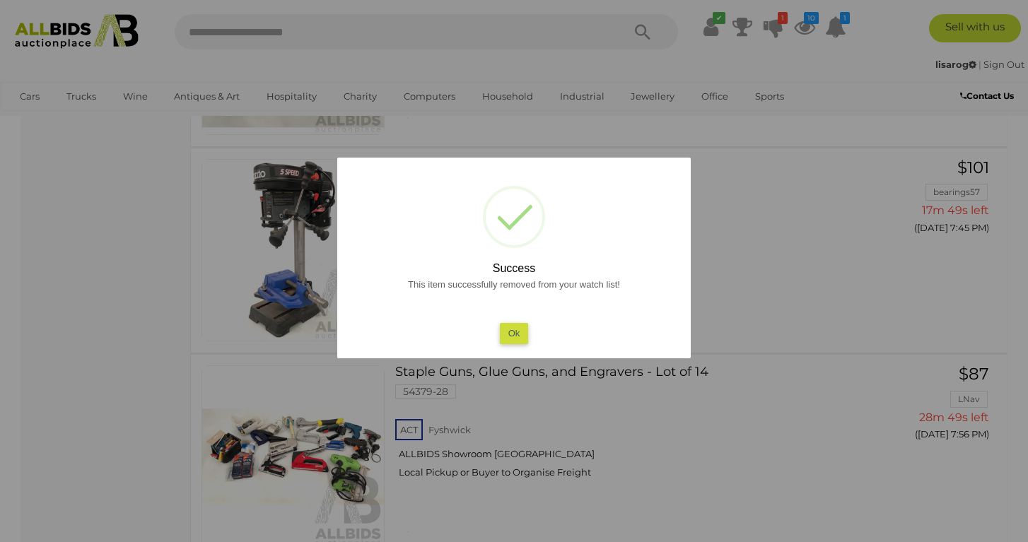
click at [508, 337] on button "Ok" at bounding box center [514, 333] width 29 height 21
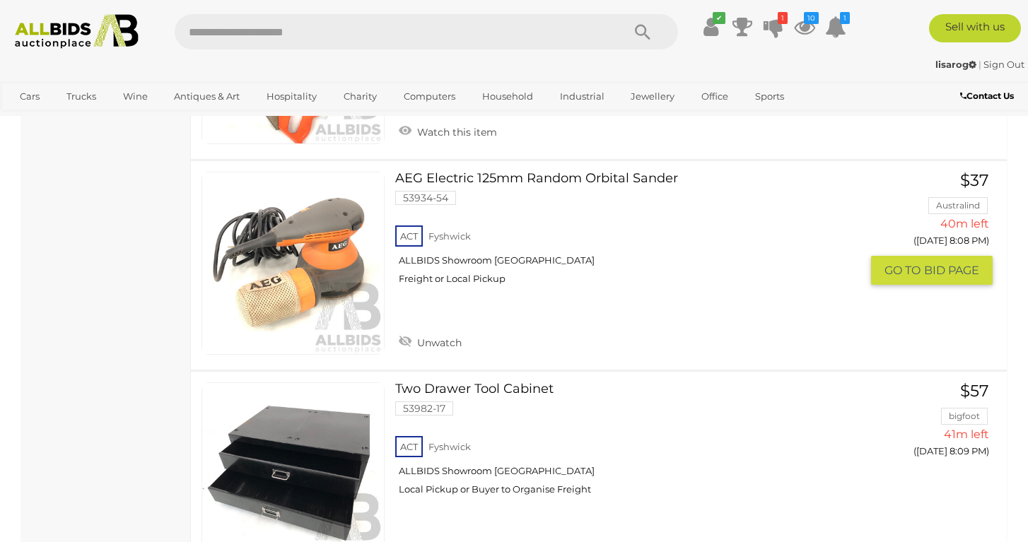
scroll to position [2313, 0]
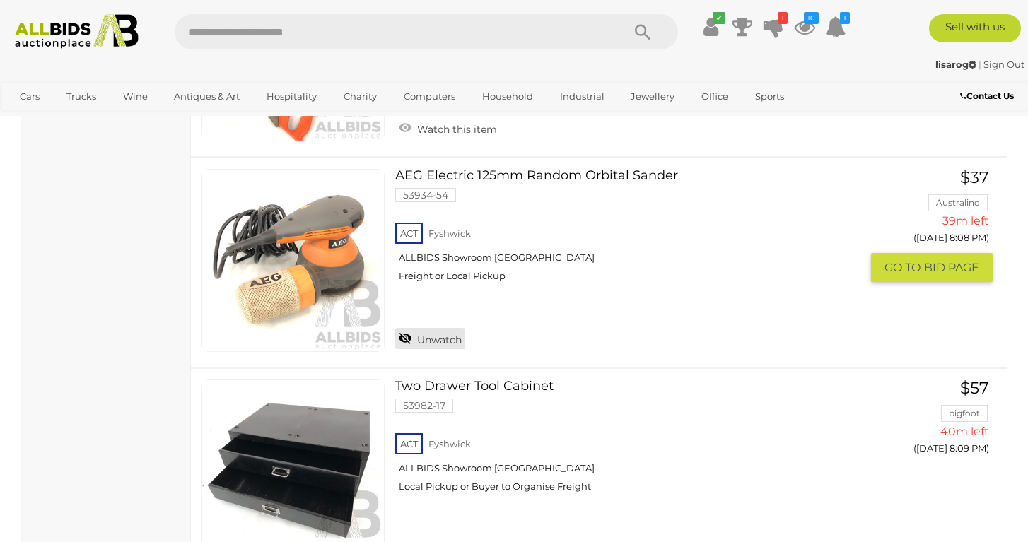
click at [413, 328] on link "Unwatch" at bounding box center [430, 338] width 70 height 21
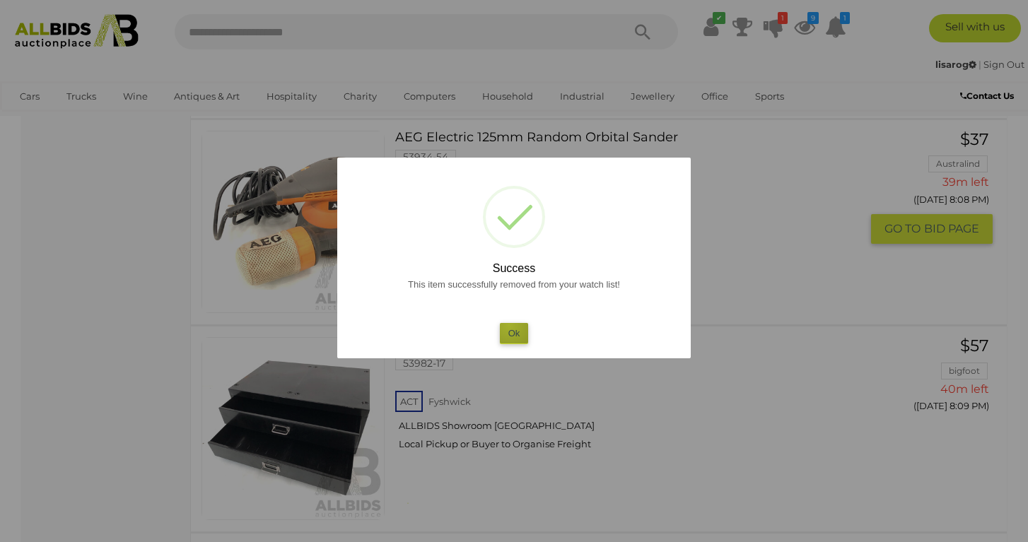
click at [509, 326] on button "Ok" at bounding box center [514, 333] width 29 height 21
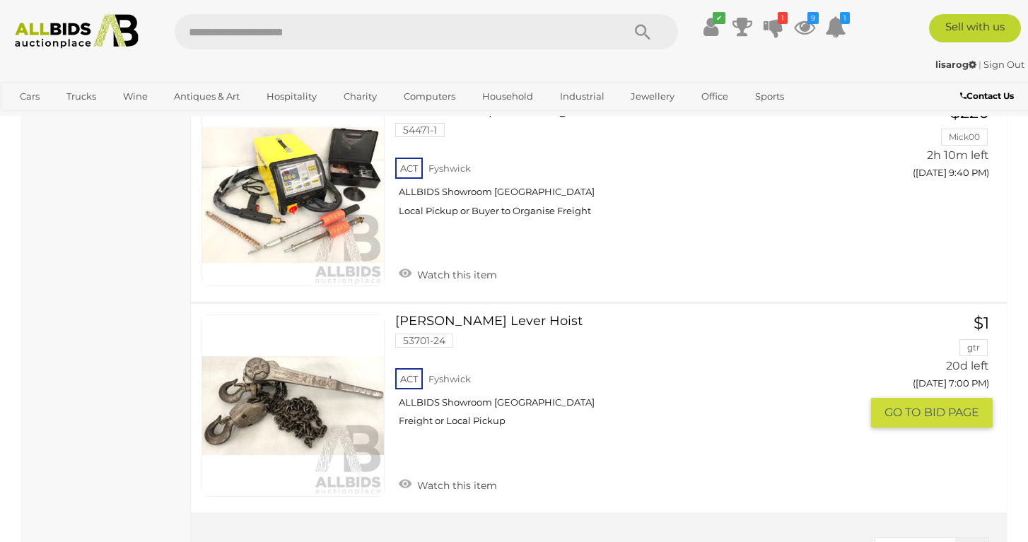
scroll to position [8087, 0]
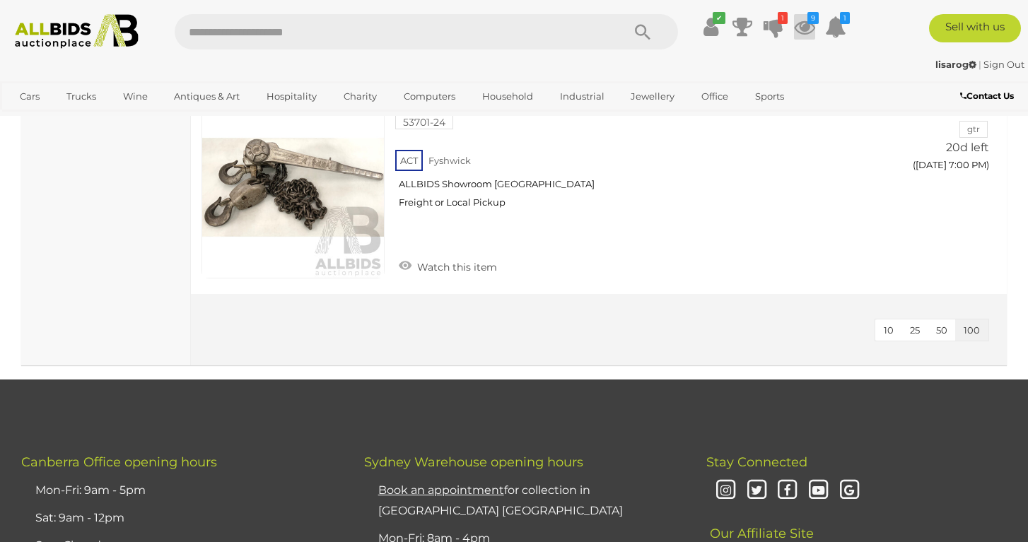
click at [813, 22] on icon "9" at bounding box center [812, 18] width 11 height 12
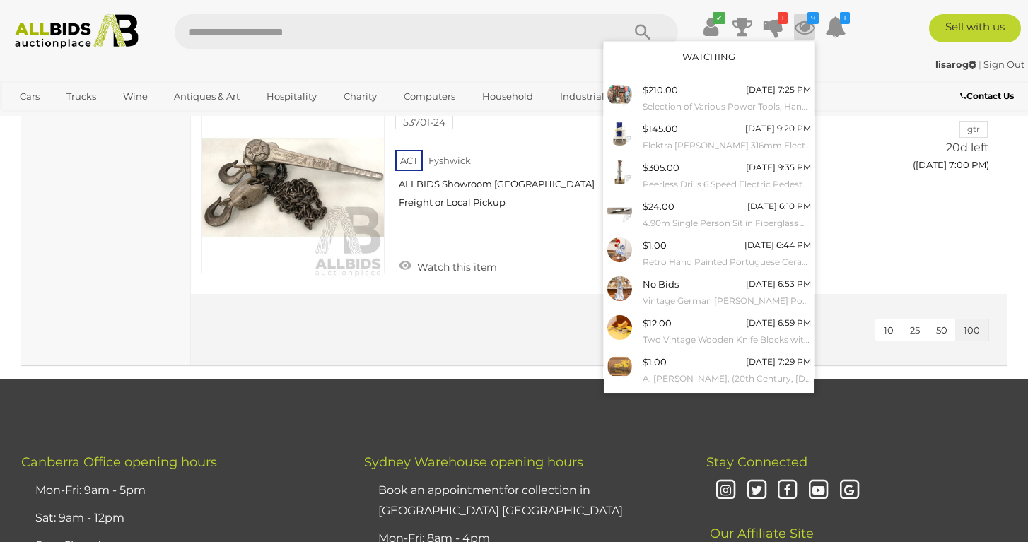
click at [391, 23] on input "text" at bounding box center [391, 31] width 433 height 35
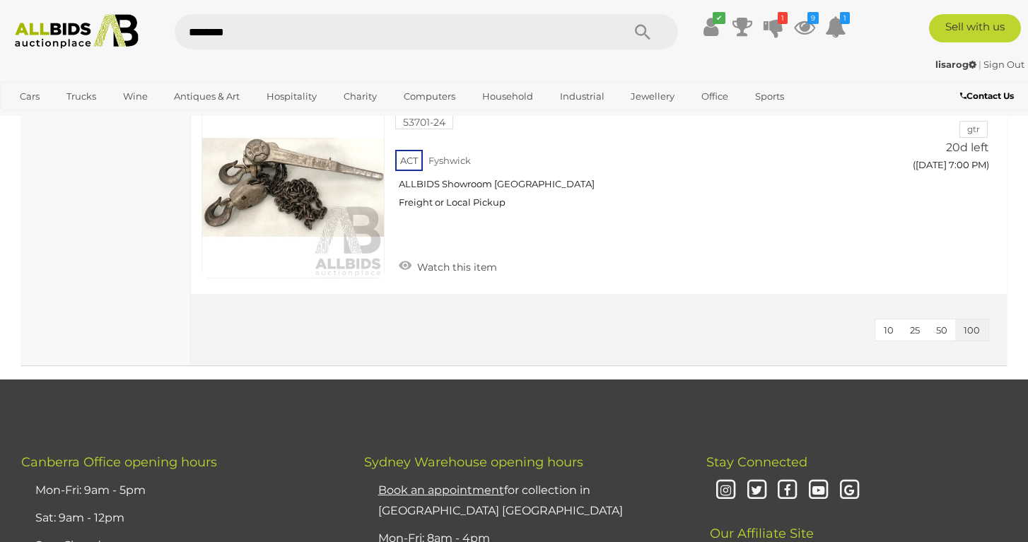
type input "*********"
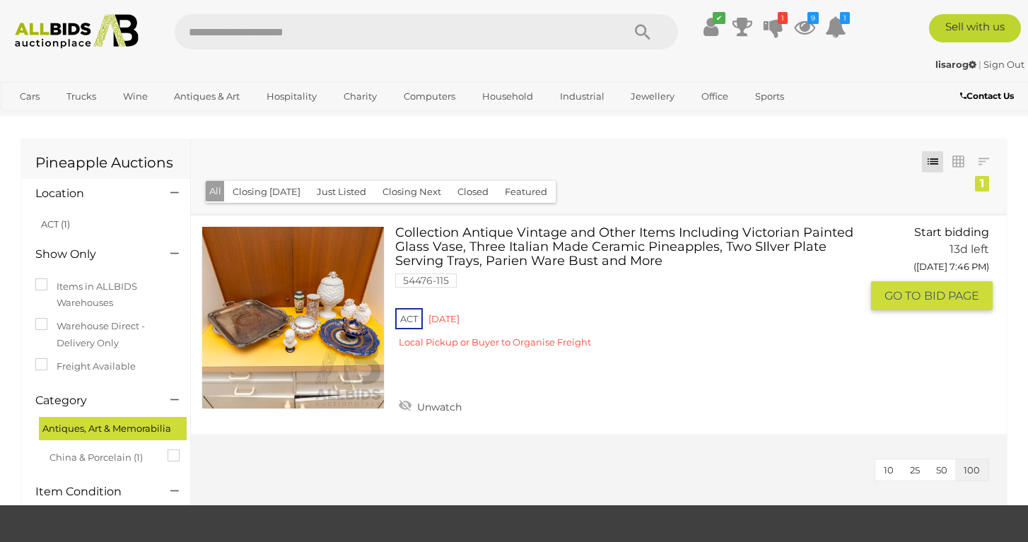
click at [416, 258] on link "Collection Antique Vintage and Other Items Including Victorian Painted Glass Va…" at bounding box center [633, 292] width 455 height 133
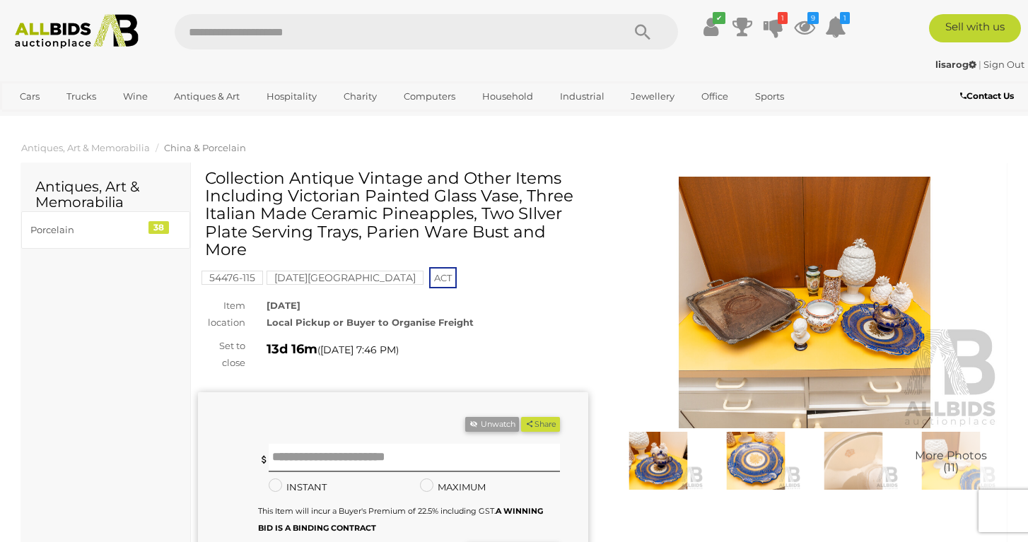
click at [718, 281] on img at bounding box center [804, 303] width 390 height 252
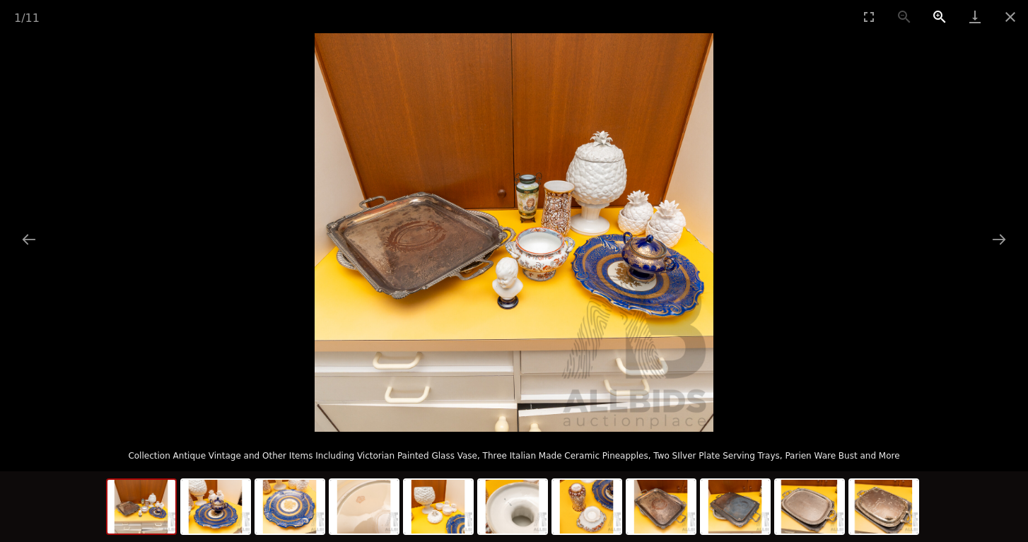
click at [930, 17] on button "Zoom in" at bounding box center [939, 16] width 35 height 33
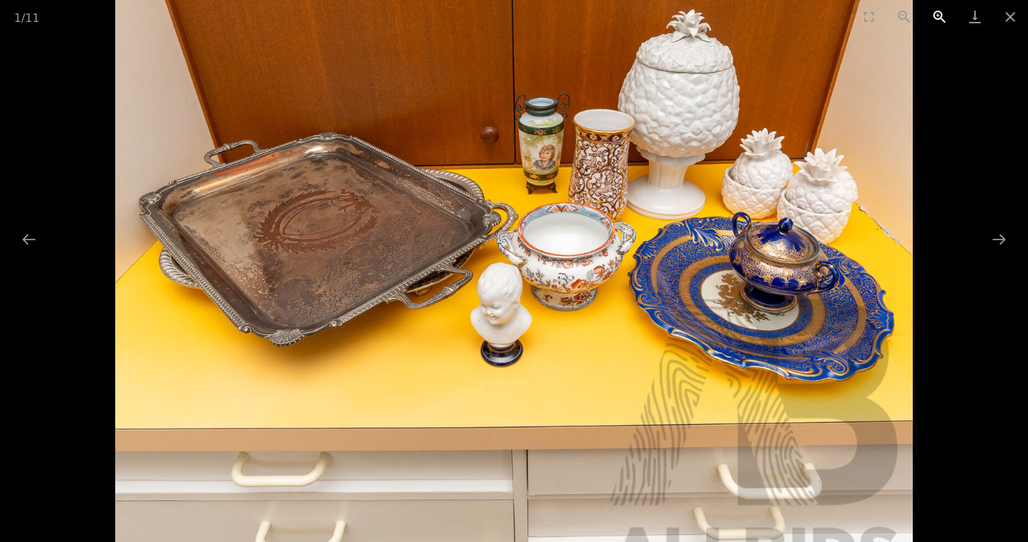
click at [930, 17] on button "Zoom in" at bounding box center [939, 16] width 35 height 33
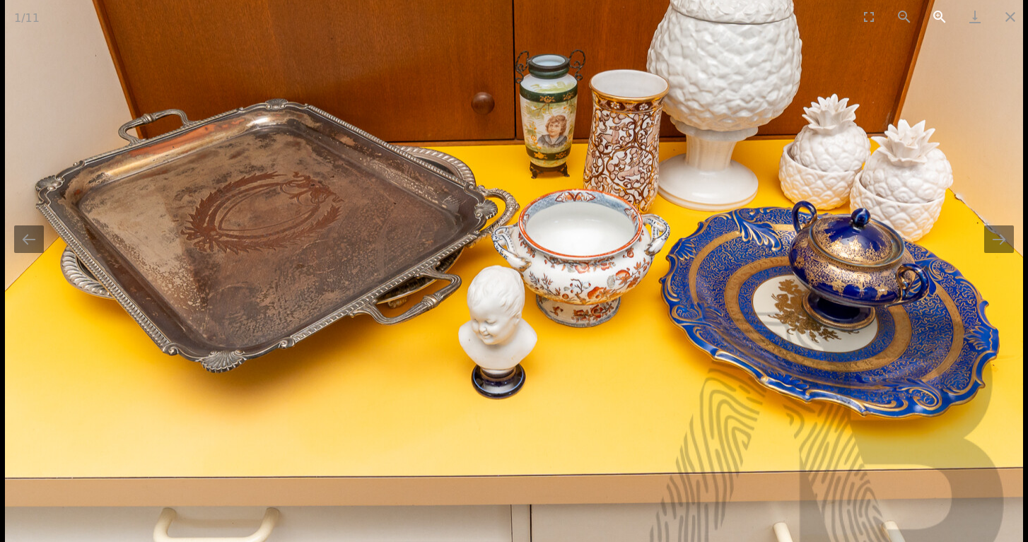
click at [930, 17] on button "Zoom in" at bounding box center [939, 16] width 35 height 33
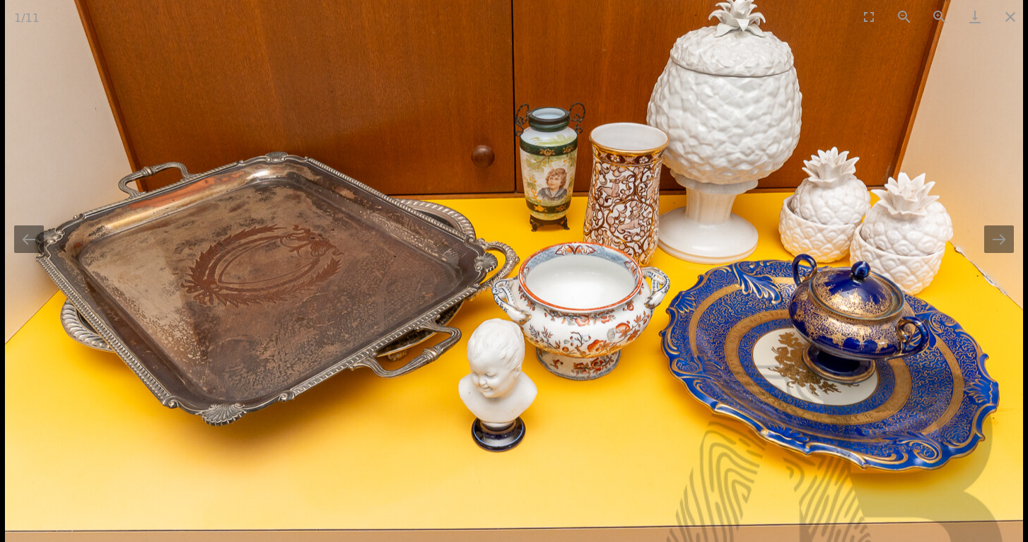
drag, startPoint x: 651, startPoint y: 135, endPoint x: 656, endPoint y: 187, distance: 52.6
click at [656, 187] on img at bounding box center [514, 256] width 1018 height 1018
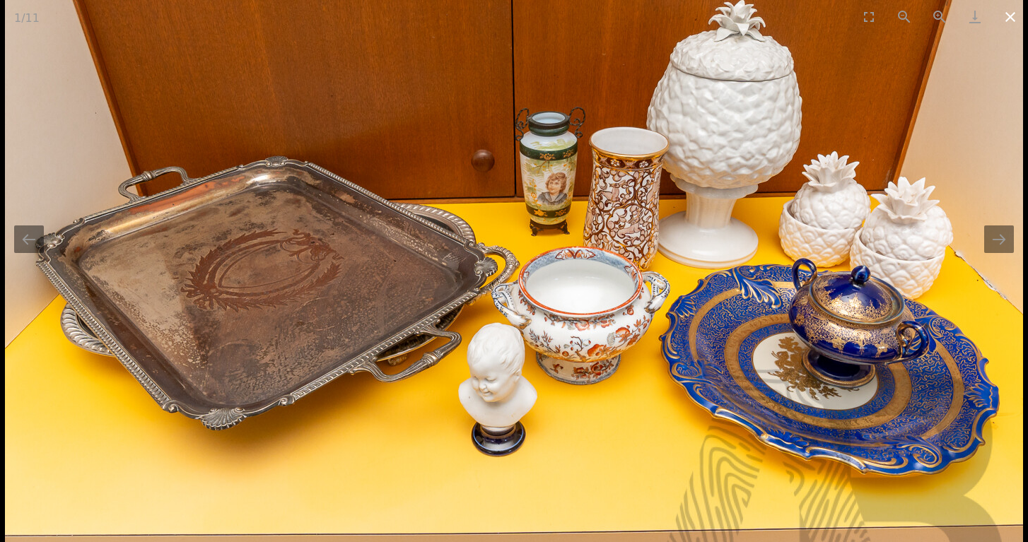
click at [1006, 15] on button "Close gallery" at bounding box center [1010, 16] width 35 height 33
